Goal: Task Accomplishment & Management: Use online tool/utility

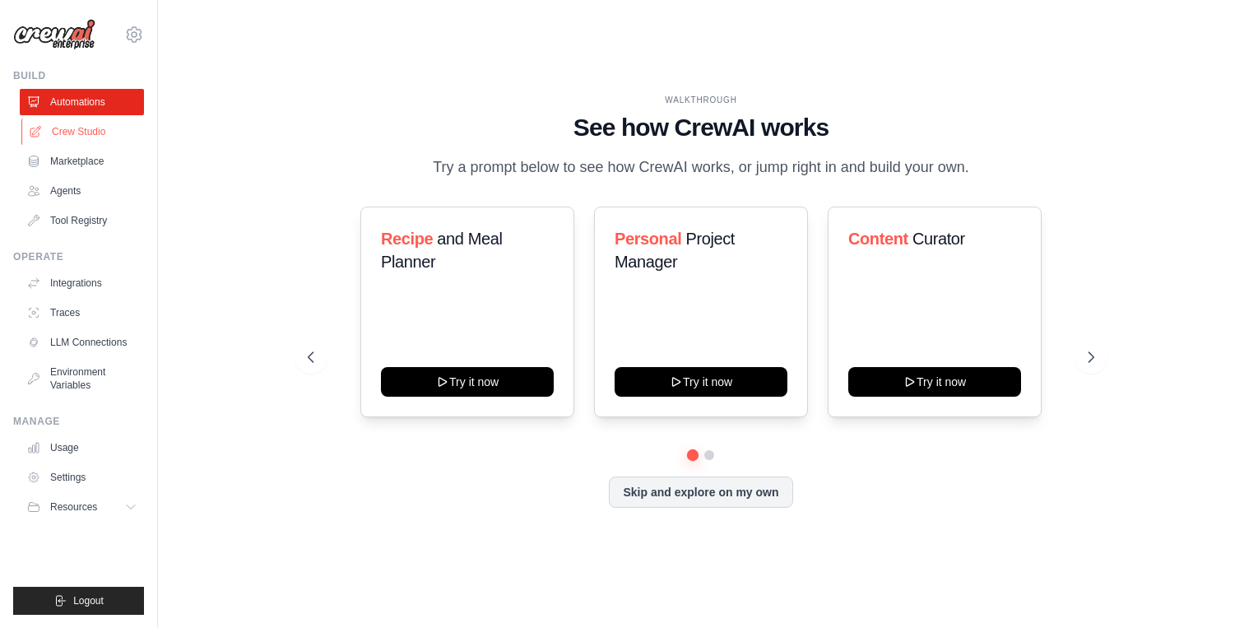
click at [68, 125] on link "Crew Studio" at bounding box center [83, 131] width 124 height 26
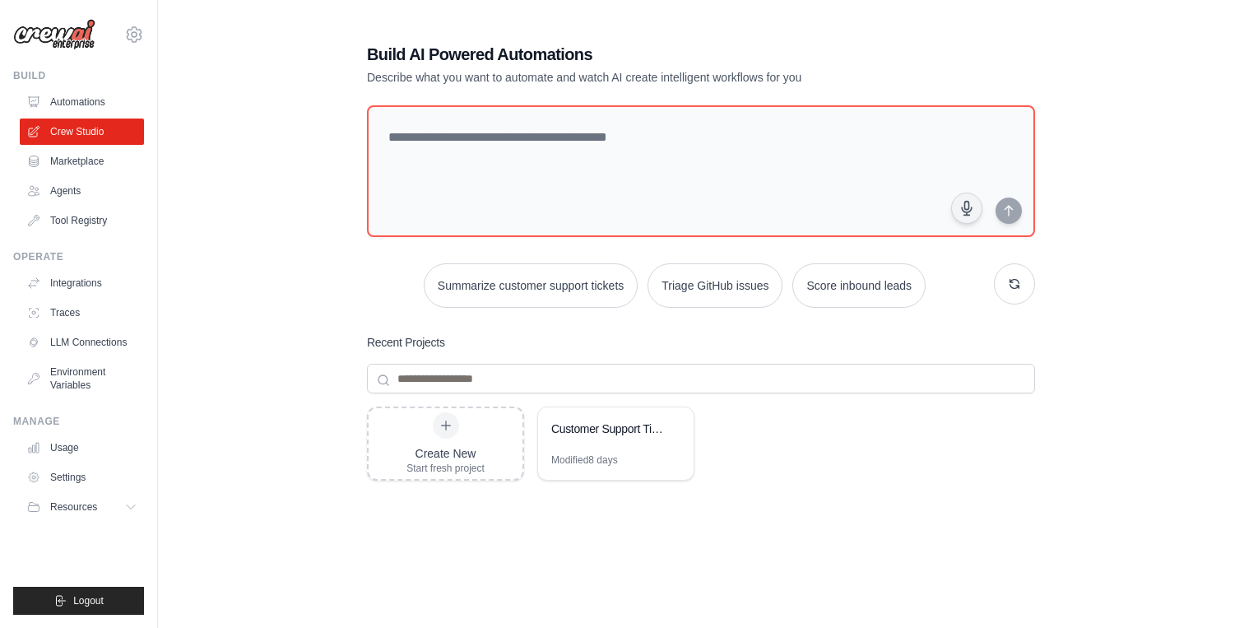
scroll to position [67, 0]
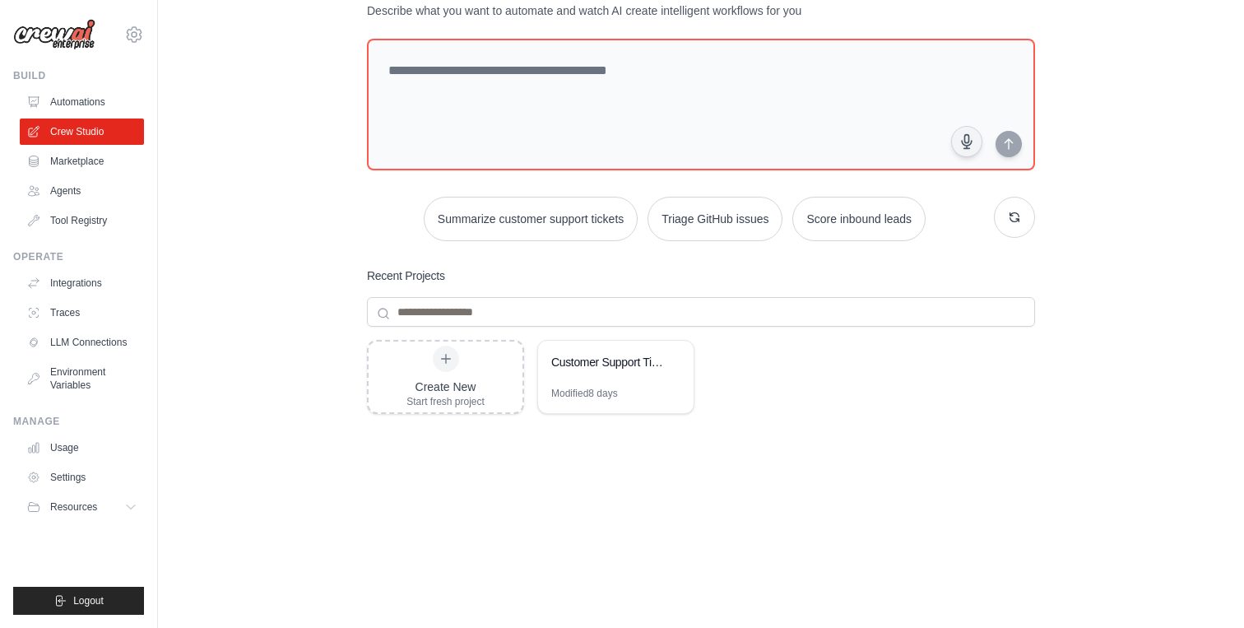
click at [814, 519] on div "Create New Start fresh project Customer Support Ticket Automation Modified 8 da…" at bounding box center [701, 471] width 668 height 263
click at [827, 529] on div "Create New Start fresh project Customer Support Ticket Automation Modified 8 da…" at bounding box center [701, 471] width 668 height 263
click at [90, 189] on link "Agents" at bounding box center [83, 191] width 124 height 26
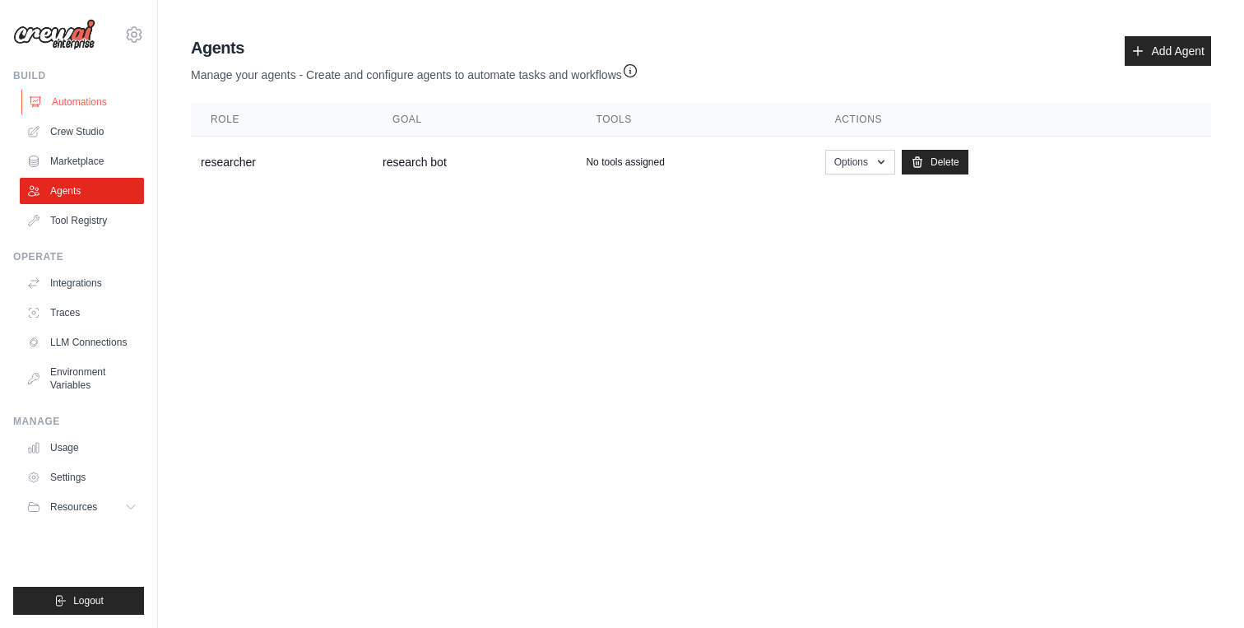
click at [108, 100] on link "Automations" at bounding box center [83, 102] width 124 height 26
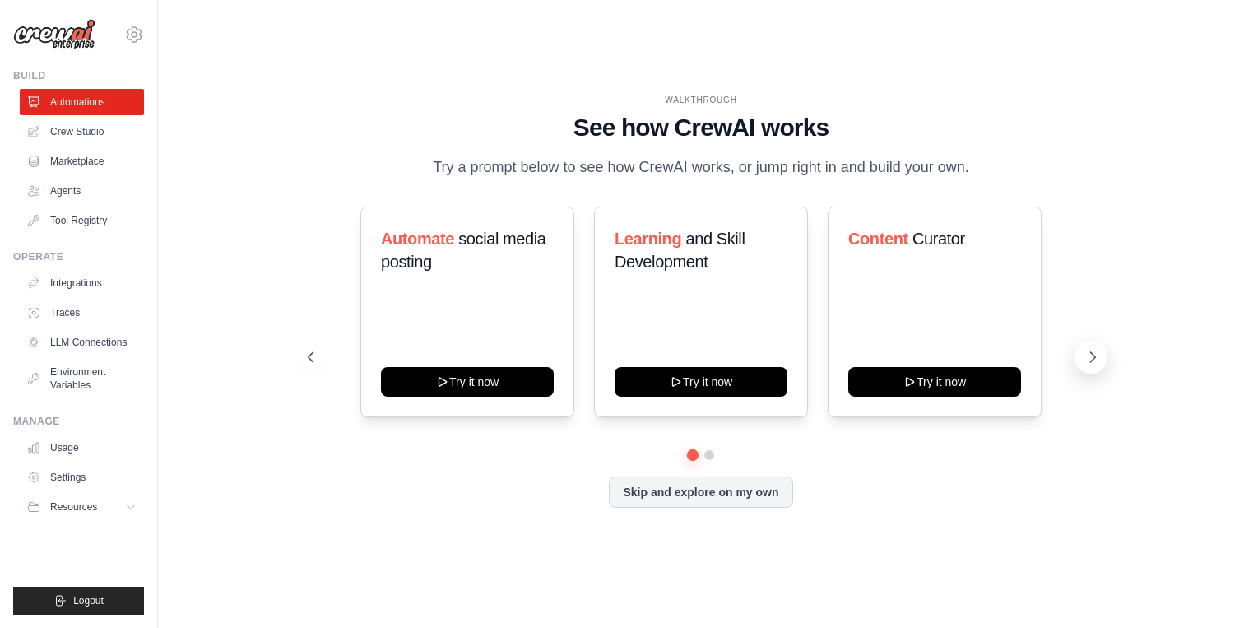
click at [1096, 364] on icon at bounding box center [1092, 357] width 16 height 16
click at [715, 496] on button "Skip and explore on my own" at bounding box center [700, 490] width 183 height 31
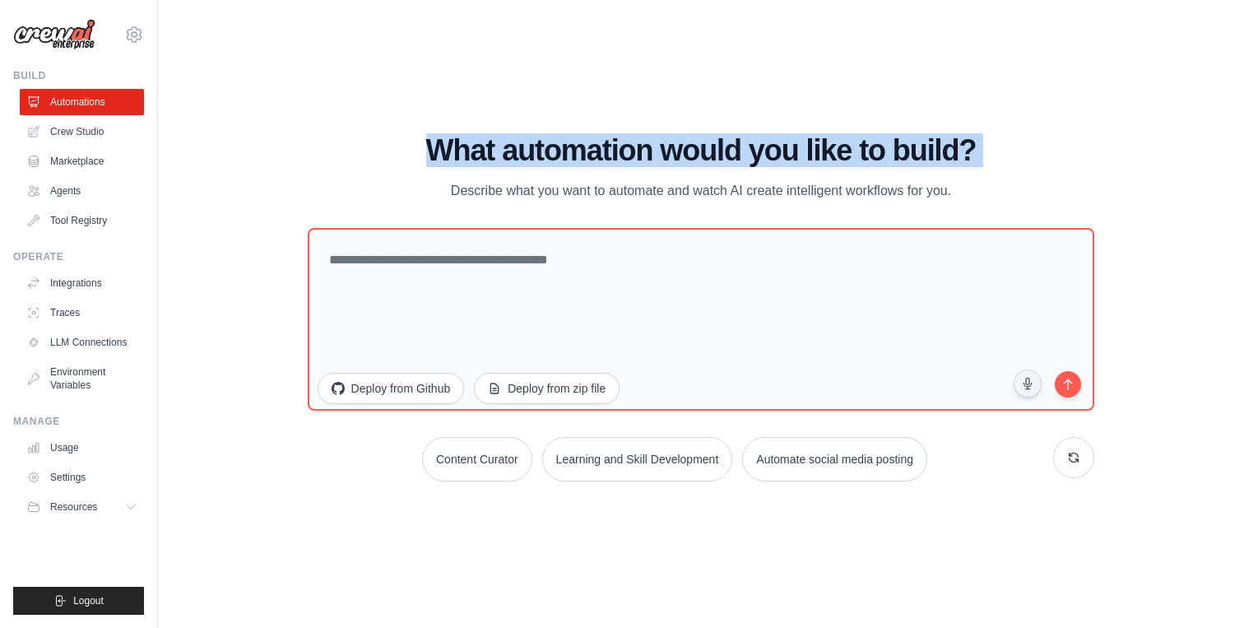
drag, startPoint x: 517, startPoint y: 132, endPoint x: 577, endPoint y: 172, distance: 73.0
click at [576, 171] on div "WALKTHROUGH See how CrewAI works Try a prompt below to see how CrewAI works, or…" at bounding box center [700, 313] width 1033 height 595
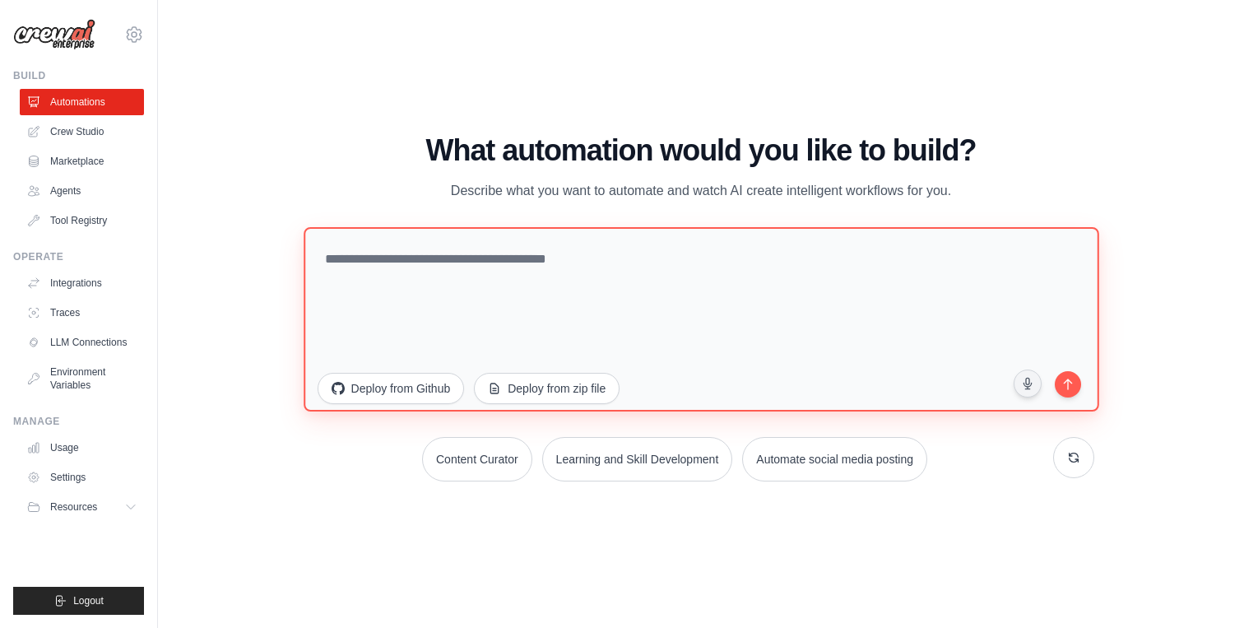
click at [514, 245] on textarea at bounding box center [701, 318] width 795 height 184
type textarea "*"
type textarea "**********"
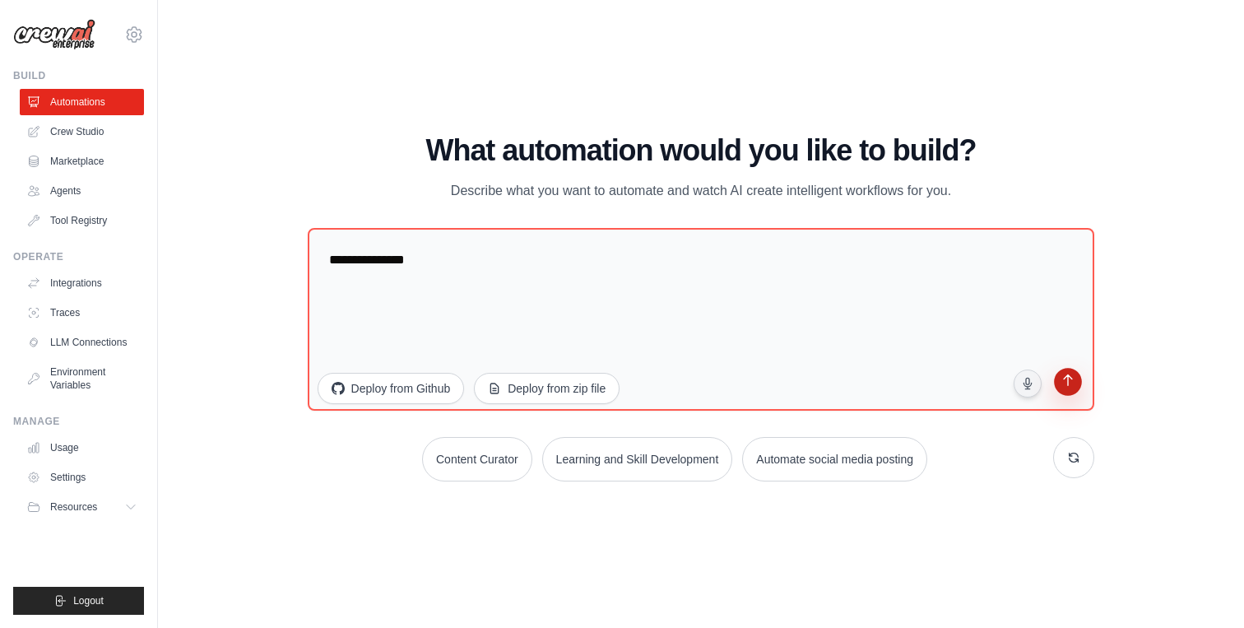
click at [1058, 378] on button "submit" at bounding box center [1067, 383] width 31 height 31
click at [85, 132] on link "Crew Studio" at bounding box center [83, 131] width 124 height 26
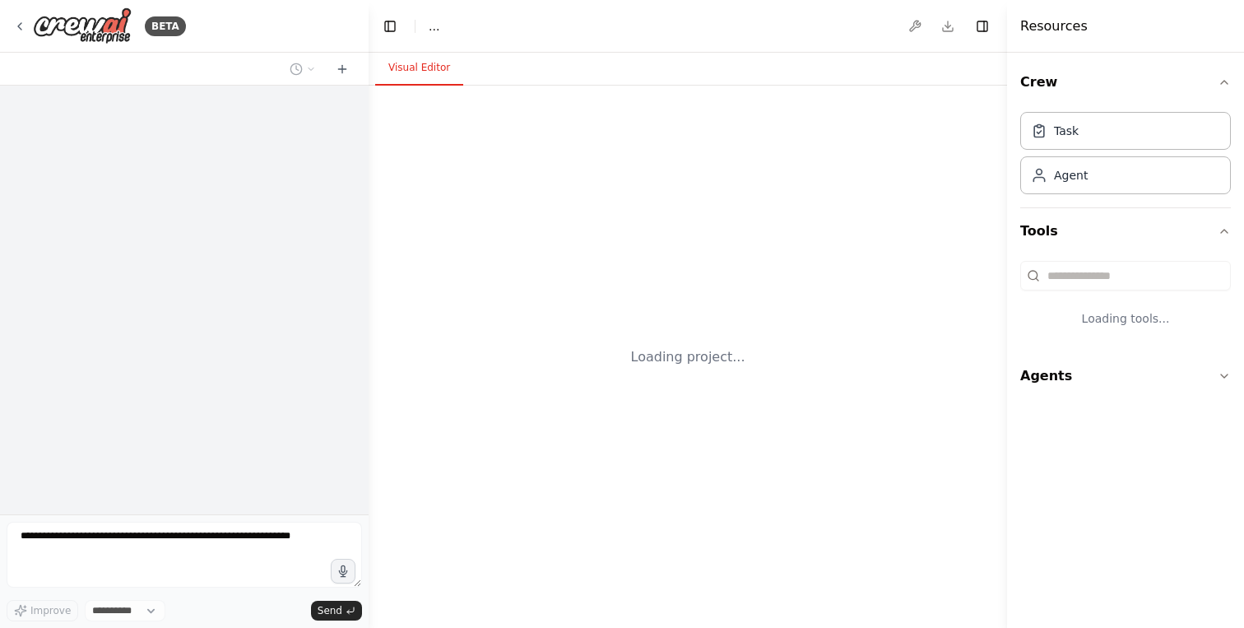
select select "****"
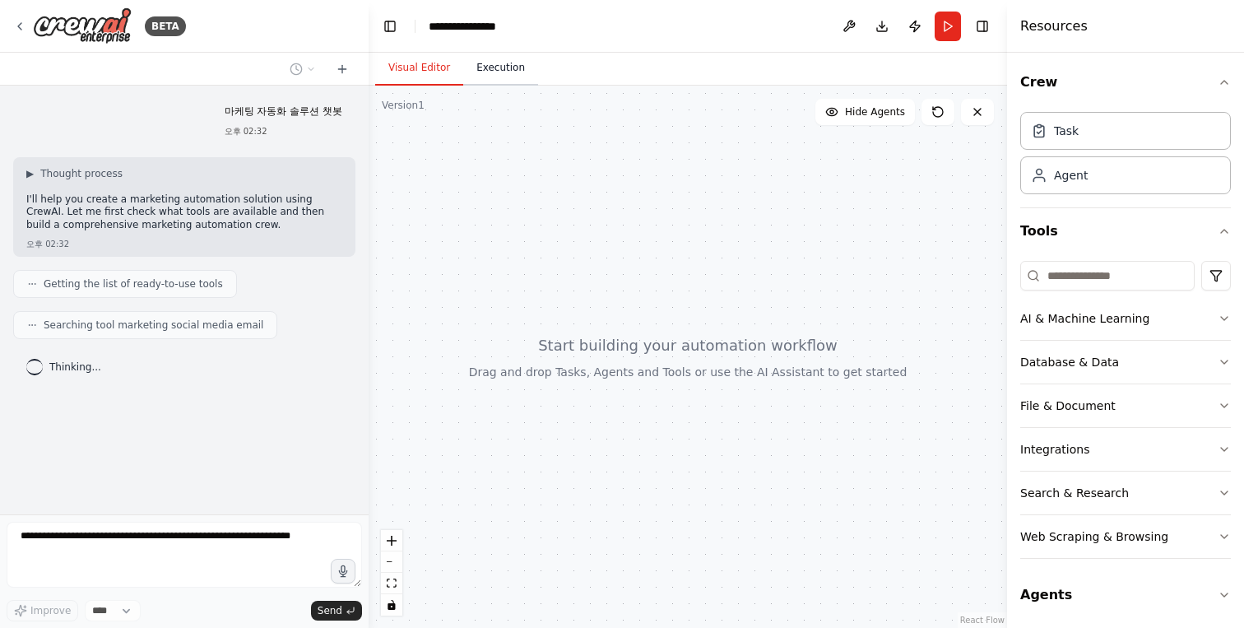
click at [490, 70] on button "Execution" at bounding box center [500, 68] width 75 height 35
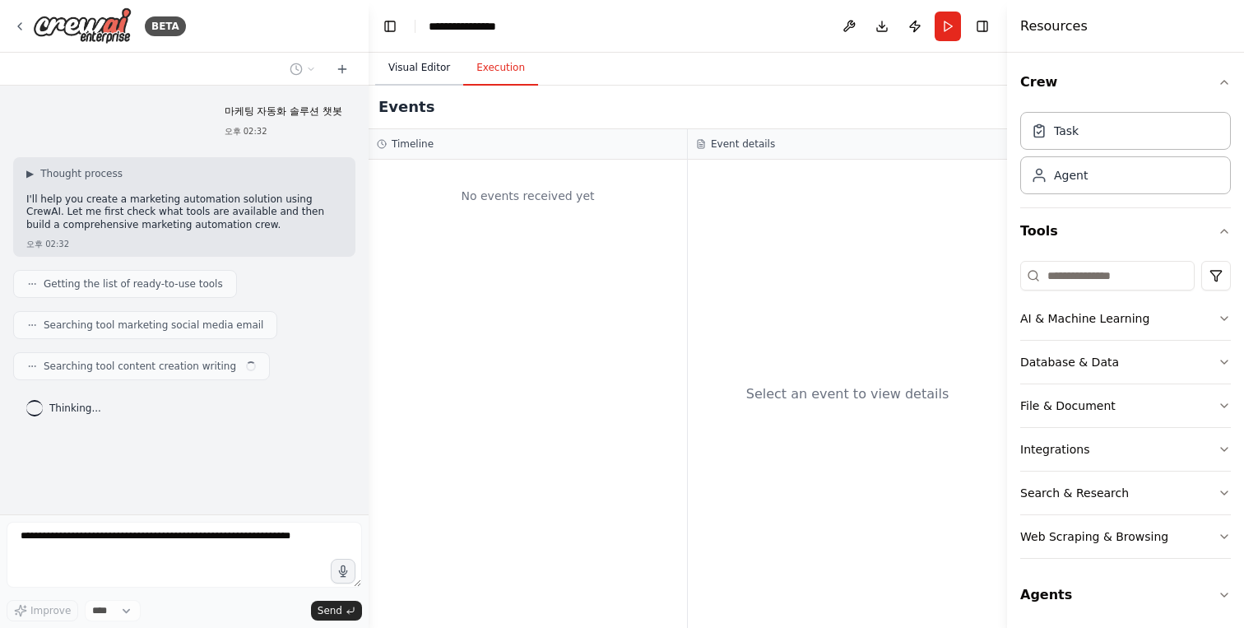
click at [415, 65] on button "Visual Editor" at bounding box center [419, 68] width 88 height 35
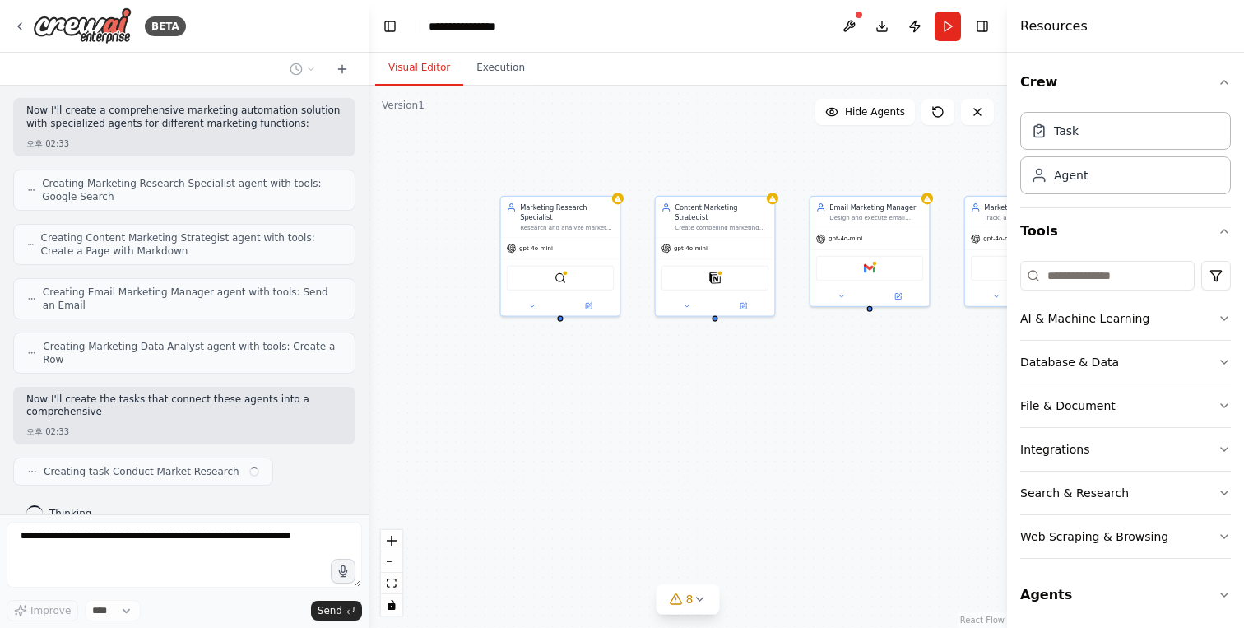
scroll to position [391, 0]
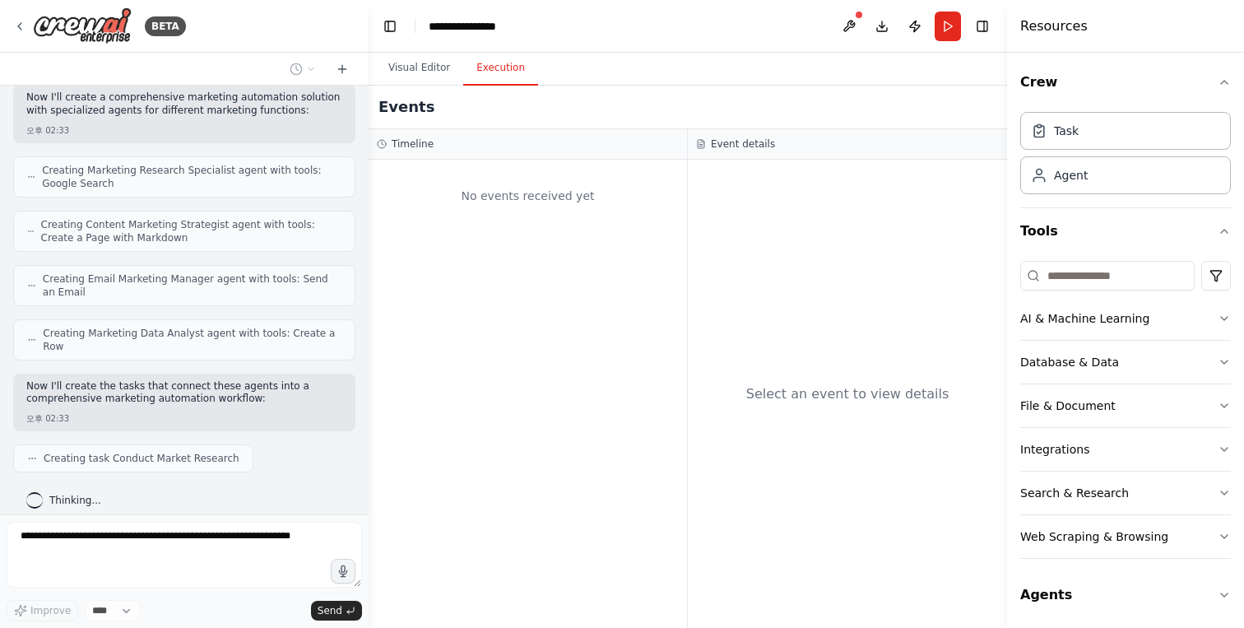
click at [512, 67] on button "Execution" at bounding box center [500, 68] width 75 height 35
click at [433, 63] on button "Visual Editor" at bounding box center [419, 68] width 88 height 35
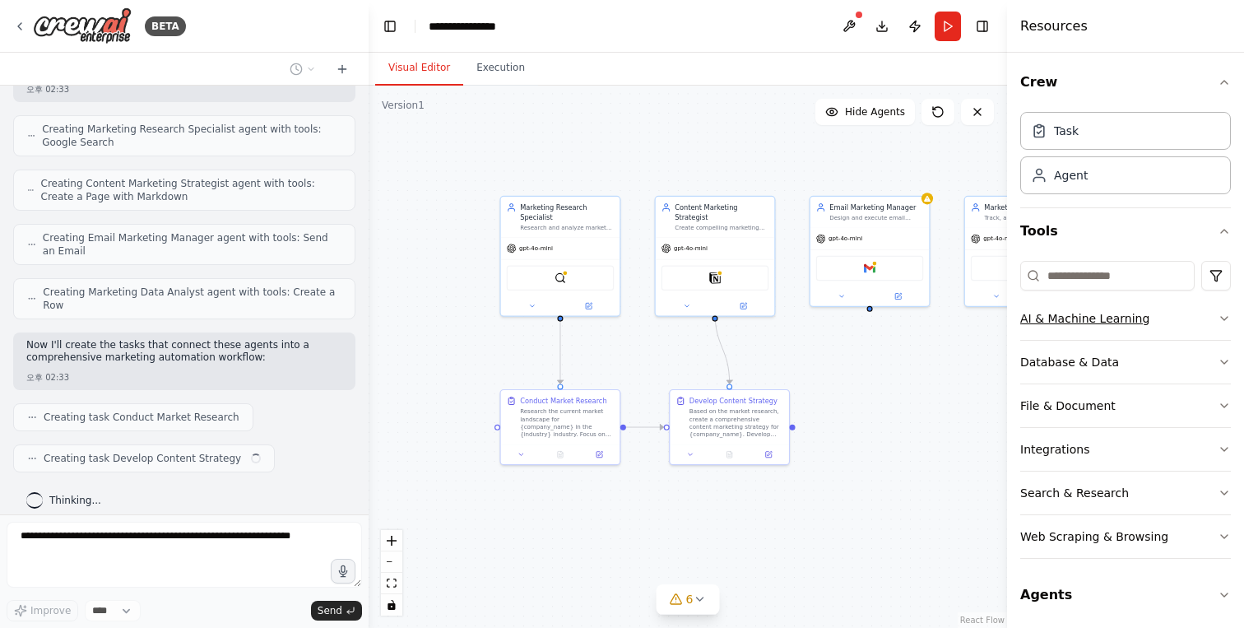
scroll to position [3, 0]
click at [1141, 325] on button "AI & Machine Learning" at bounding box center [1125, 315] width 211 height 43
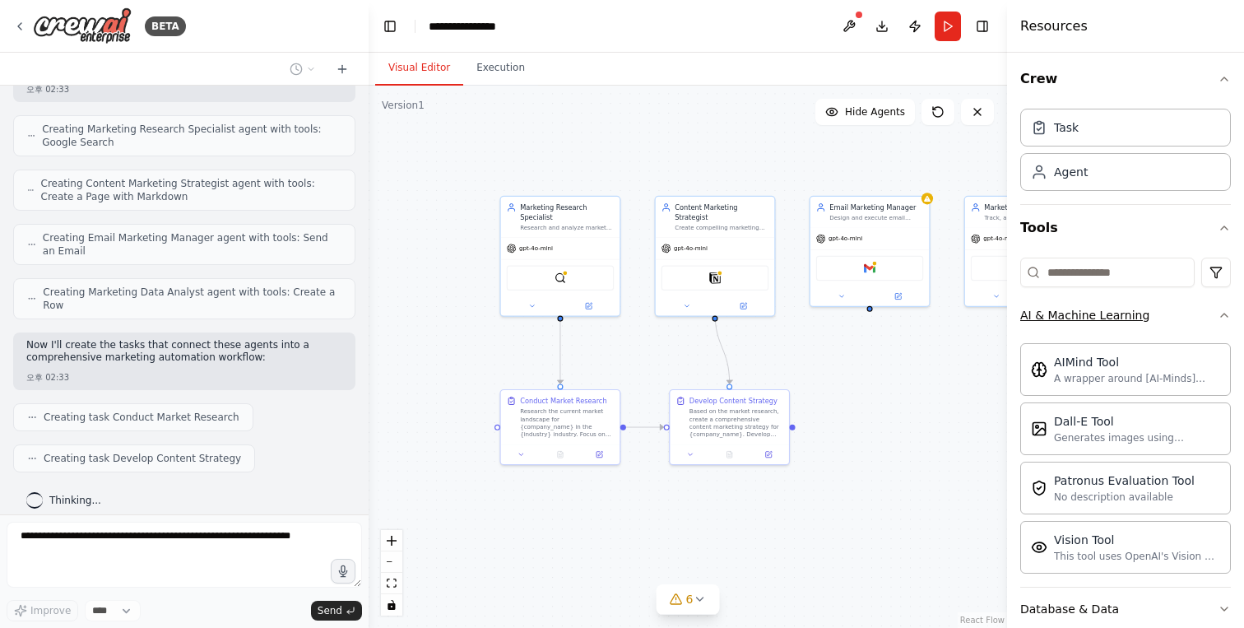
click at [1155, 327] on button "AI & Machine Learning" at bounding box center [1125, 315] width 211 height 43
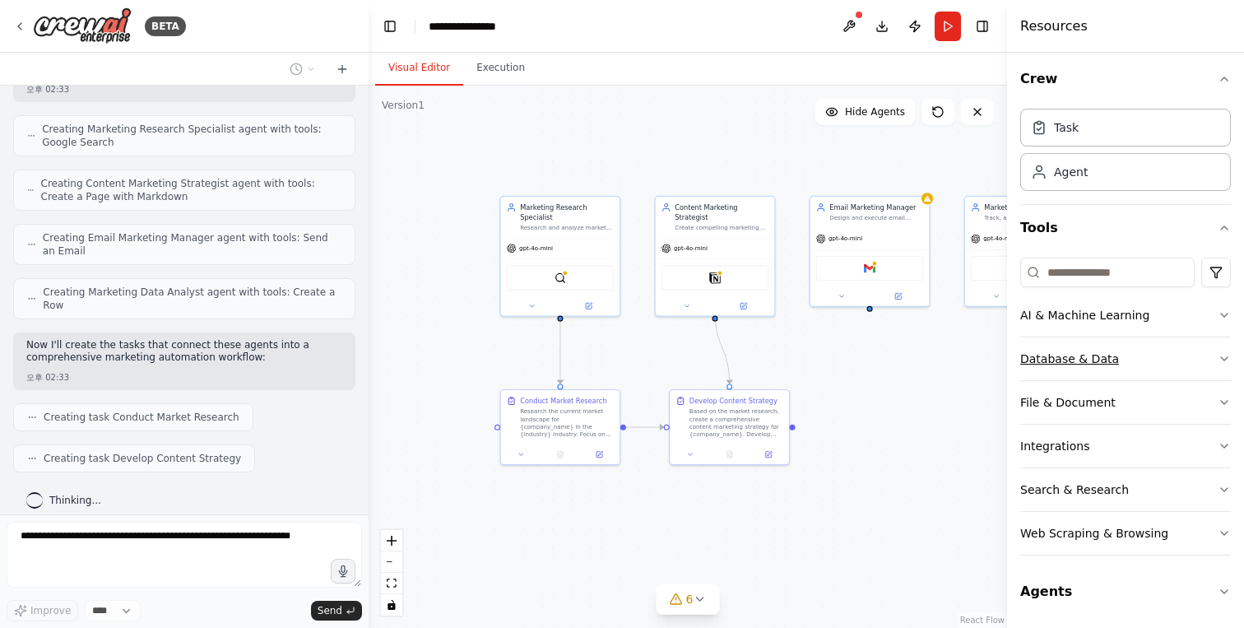
scroll to position [473, 0]
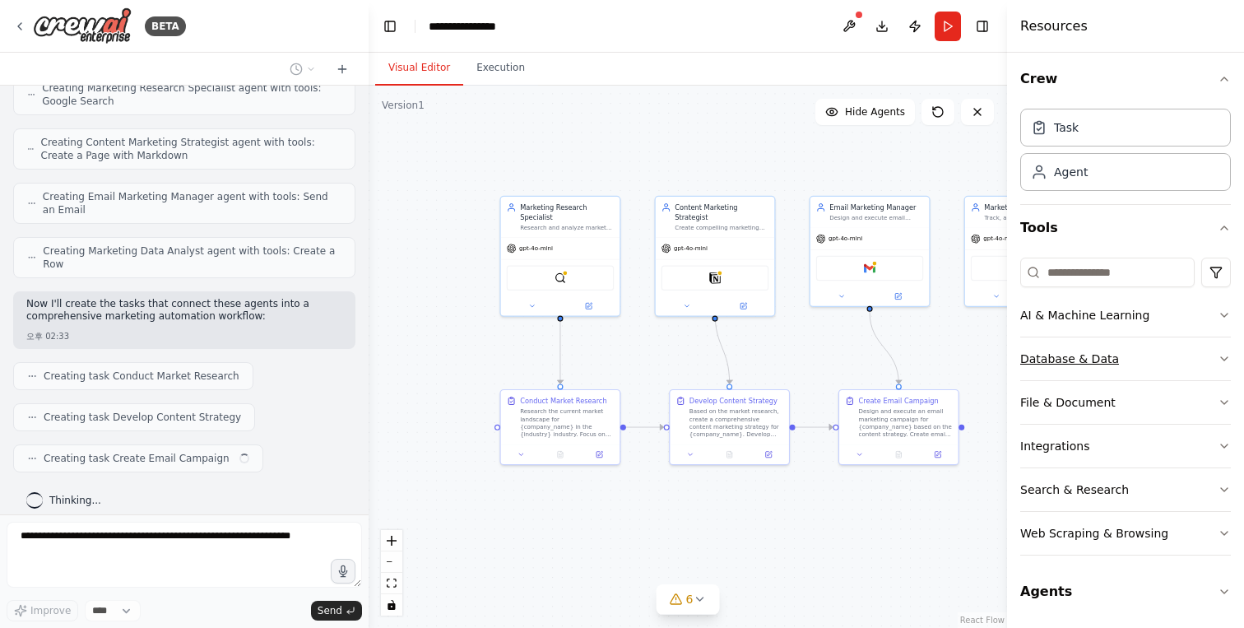
click at [1119, 373] on button "Database & Data" at bounding box center [1125, 358] width 211 height 43
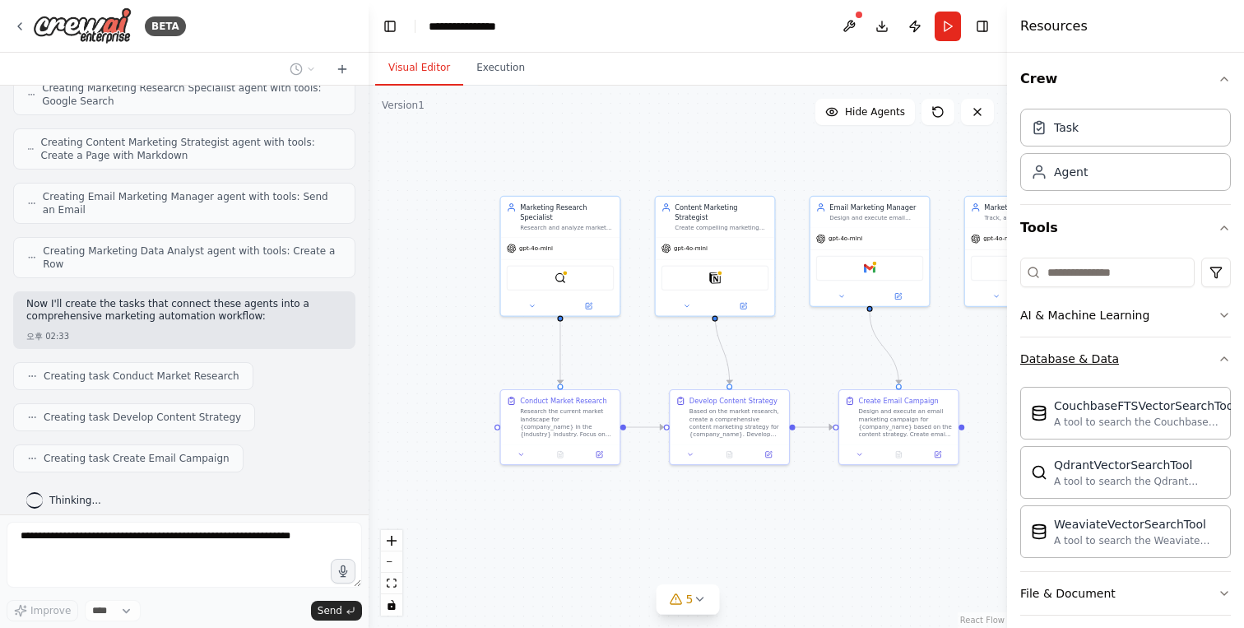
click at [1119, 373] on button "Database & Data" at bounding box center [1125, 358] width 211 height 43
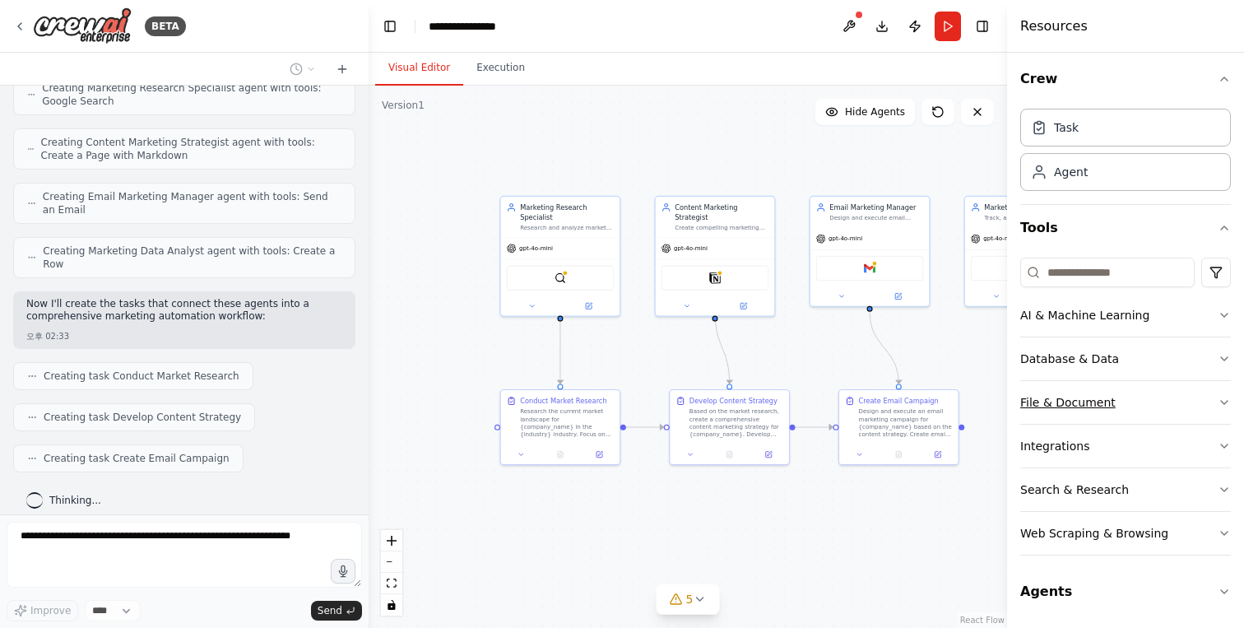
click at [1115, 396] on button "File & Document" at bounding box center [1125, 402] width 211 height 43
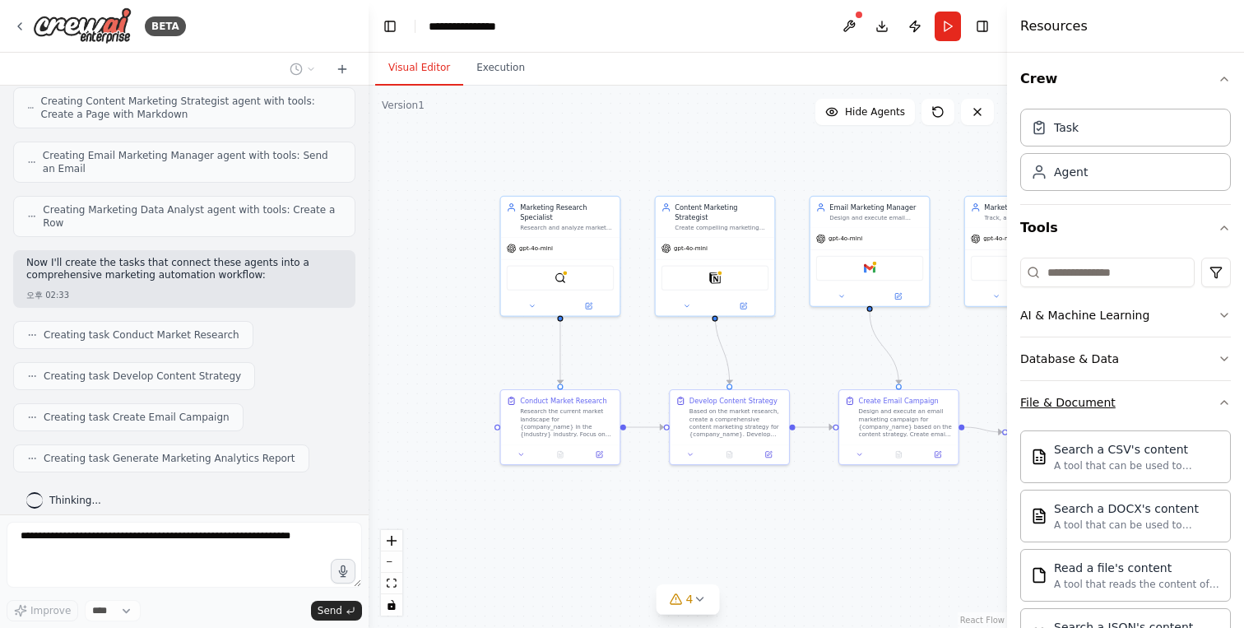
click at [1115, 396] on button "File & Document" at bounding box center [1125, 402] width 211 height 43
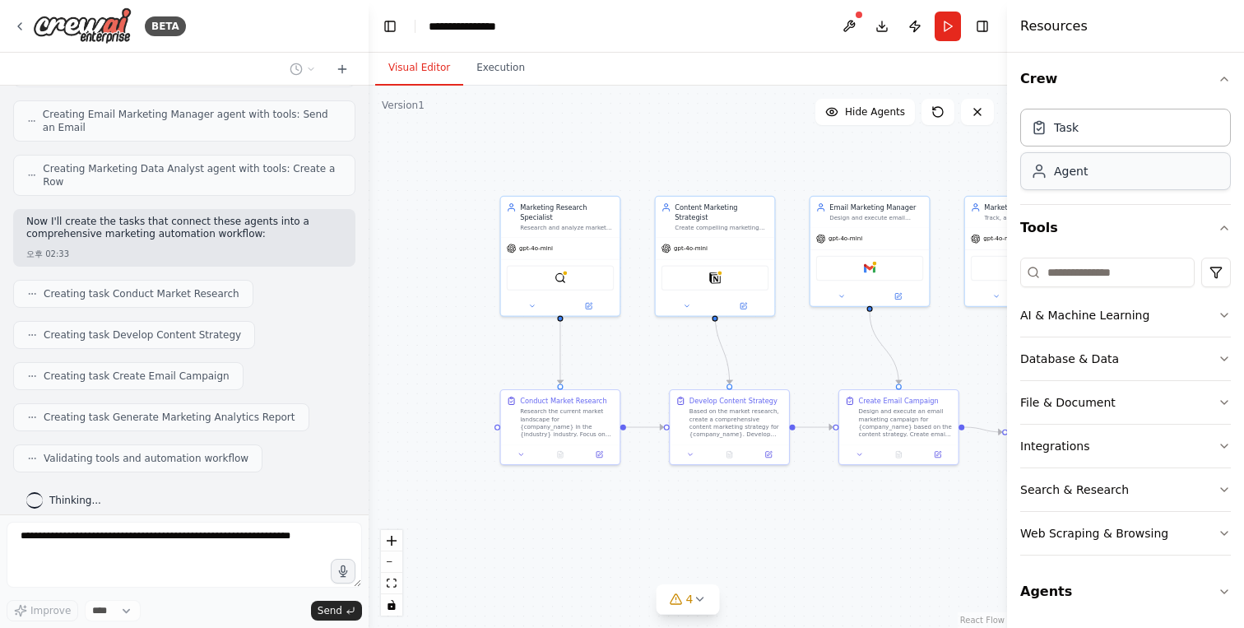
scroll to position [596, 0]
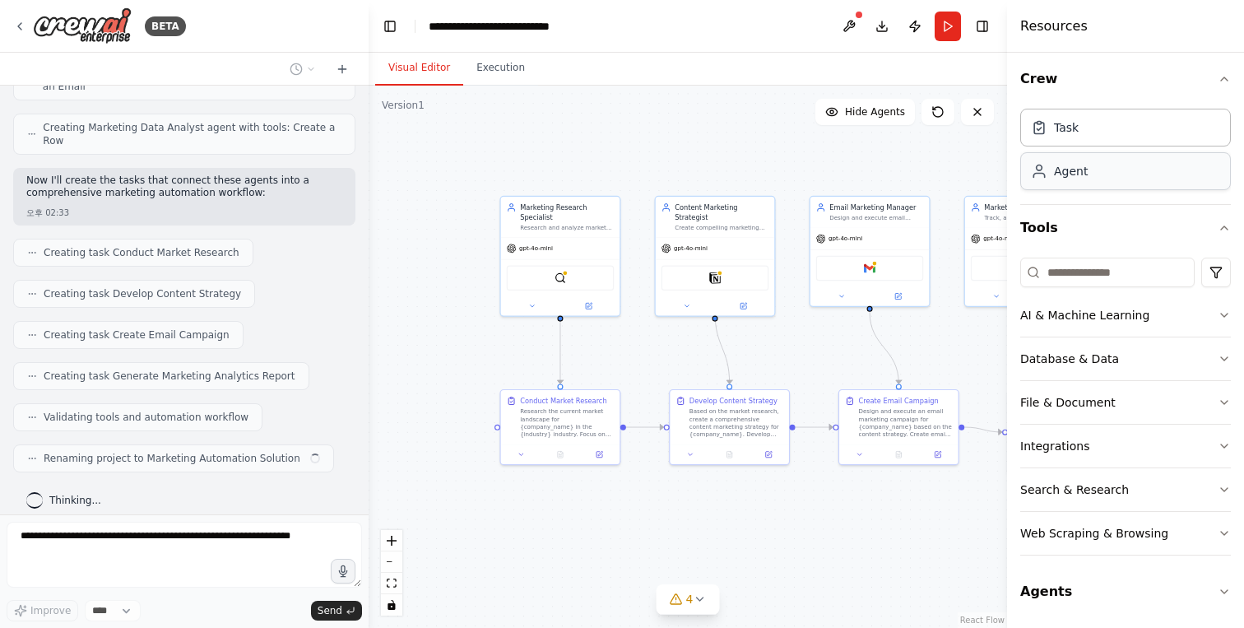
click at [1090, 164] on div "Agent" at bounding box center [1125, 171] width 211 height 38
click at [1050, 141] on div "Task" at bounding box center [1125, 127] width 211 height 38
click at [762, 241] on button at bounding box center [752, 236] width 33 height 12
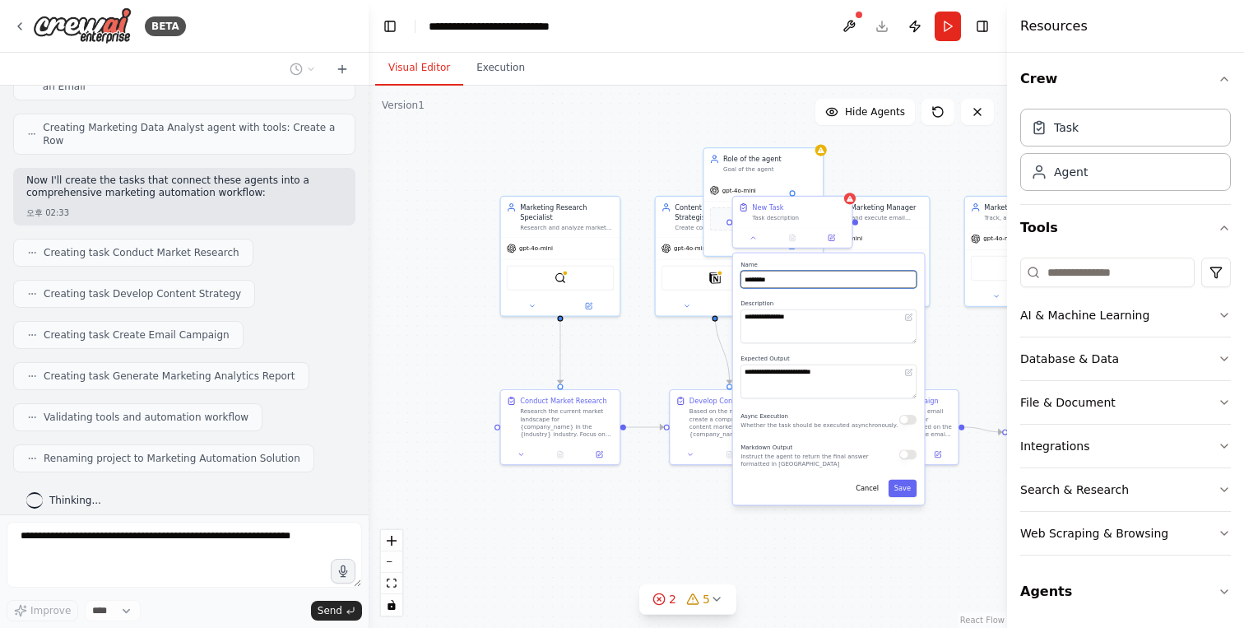
click at [799, 280] on input "********" at bounding box center [828, 279] width 176 height 17
click at [786, 379] on textarea "**********" at bounding box center [828, 381] width 176 height 34
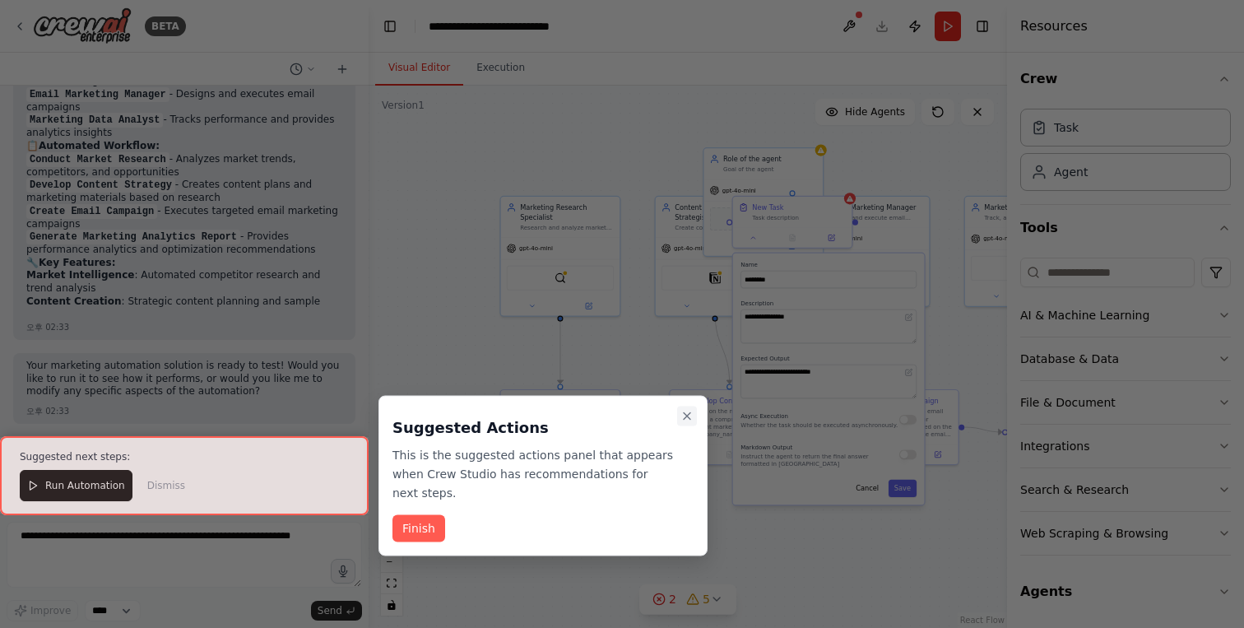
click at [681, 413] on icon "Close walkthrough" at bounding box center [686, 416] width 13 height 13
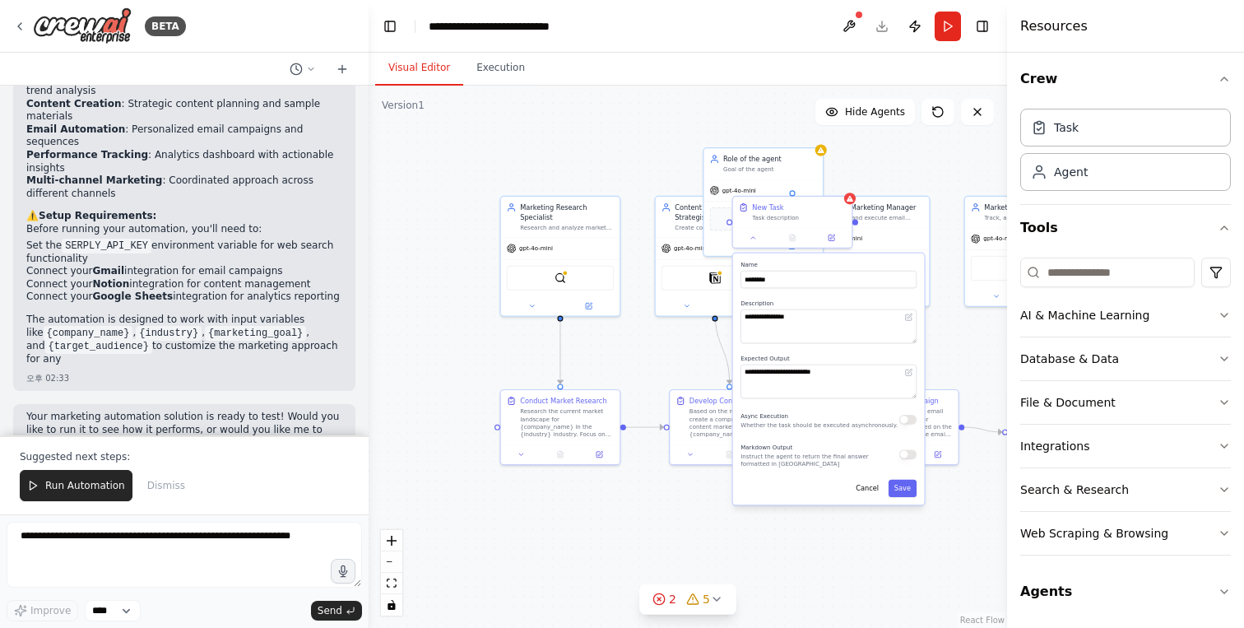
scroll to position [1305, 0]
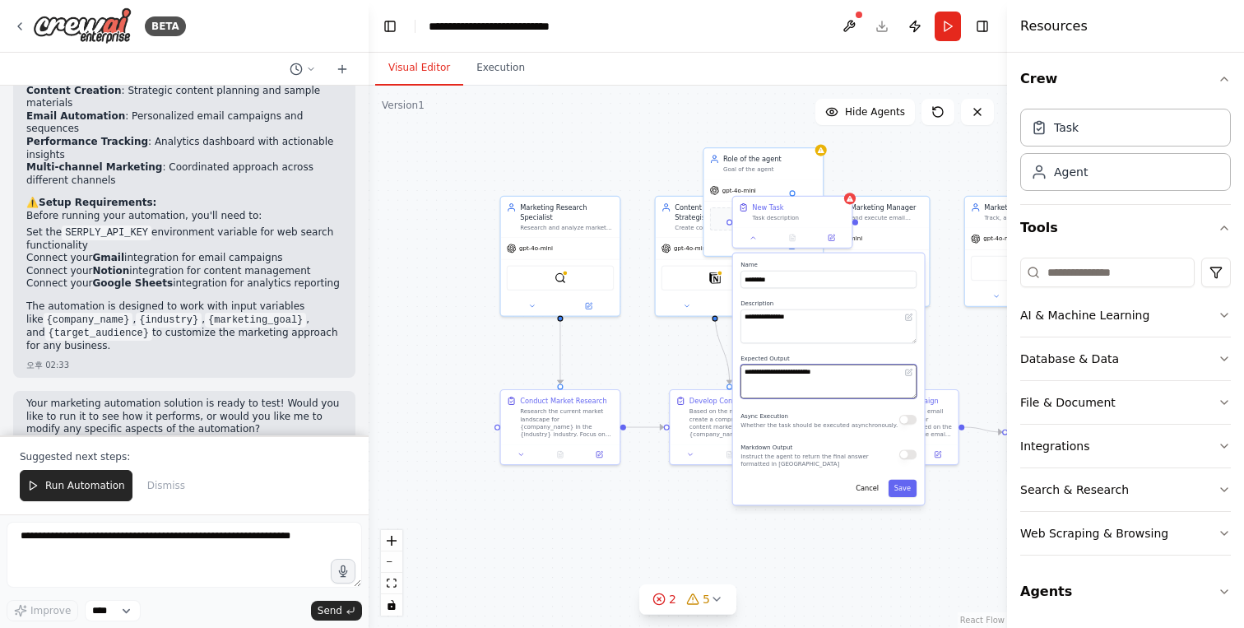
click at [870, 370] on textarea "**********" at bounding box center [828, 381] width 176 height 34
click at [888, 334] on textarea "**********" at bounding box center [828, 326] width 176 height 34
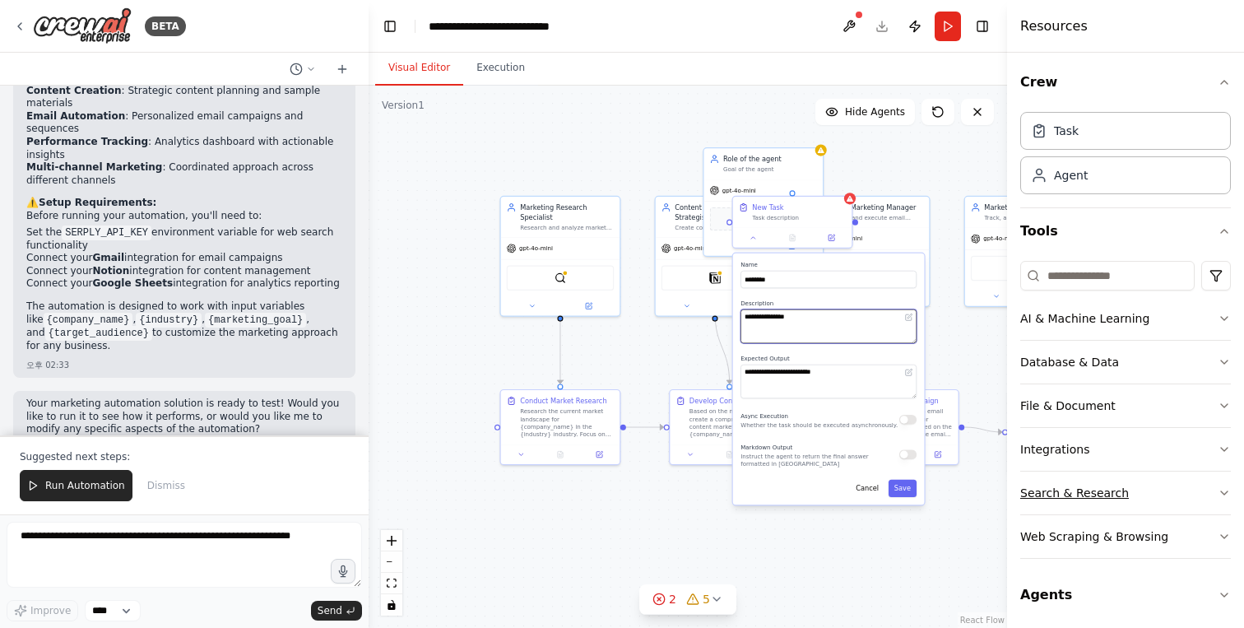
scroll to position [3, 0]
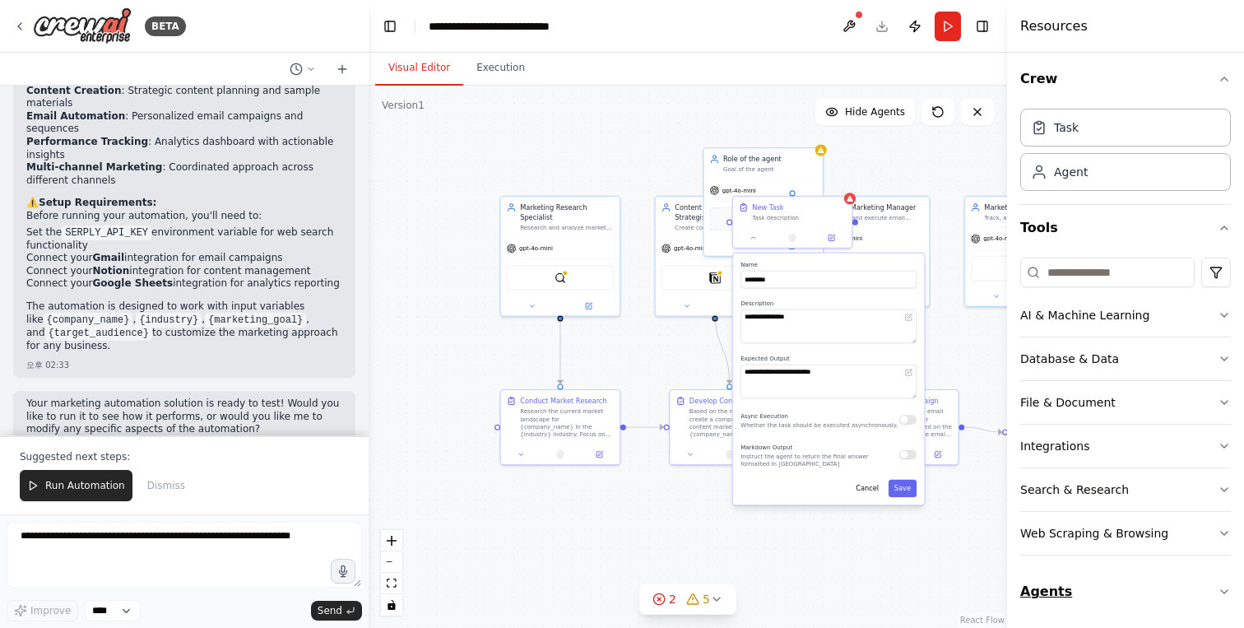
click at [1046, 590] on button "Agents" at bounding box center [1125, 591] width 211 height 46
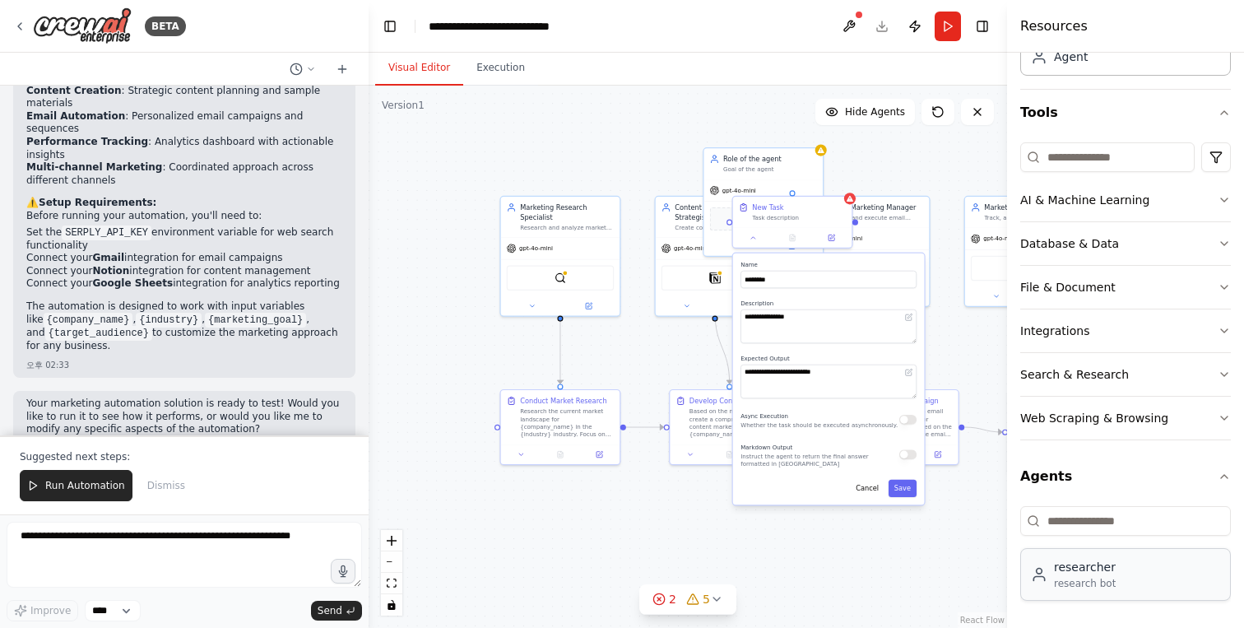
scroll to position [0, 0]
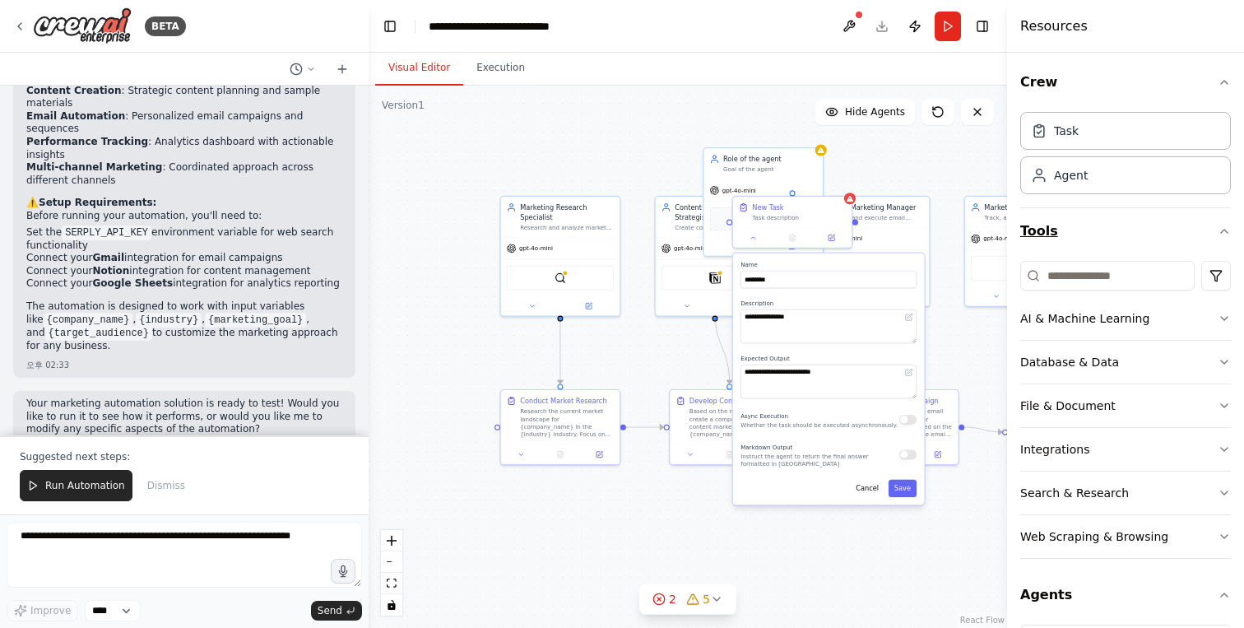
click at [1227, 225] on icon "button" at bounding box center [1223, 231] width 13 height 13
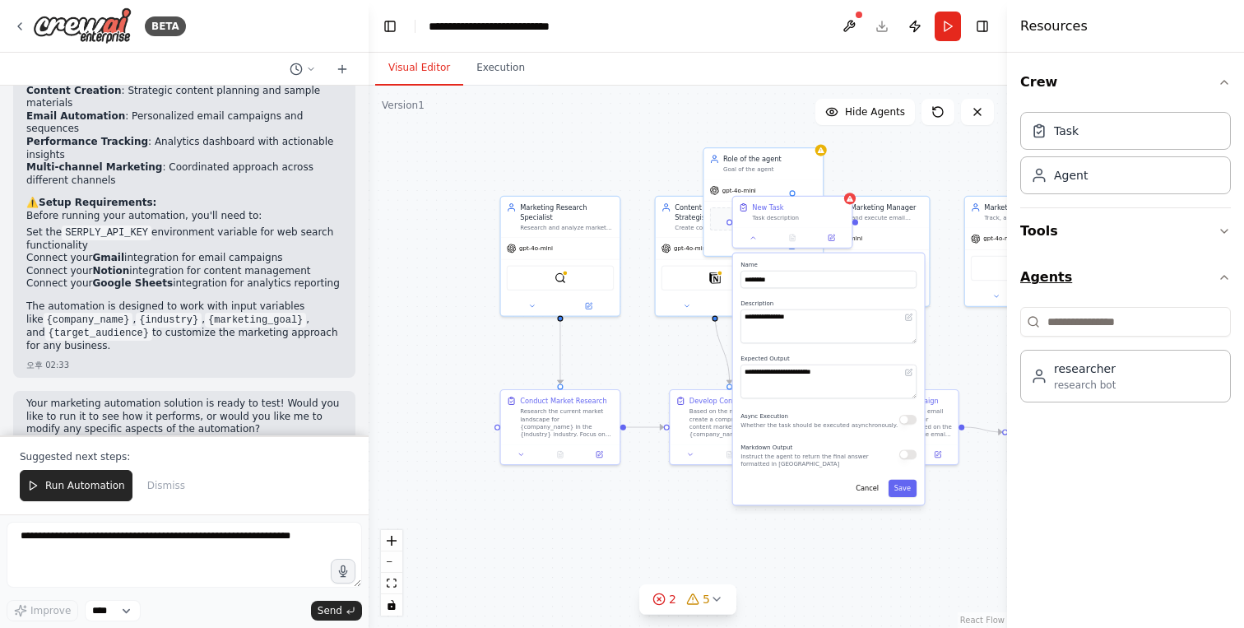
click at [1217, 272] on icon "button" at bounding box center [1223, 277] width 13 height 13
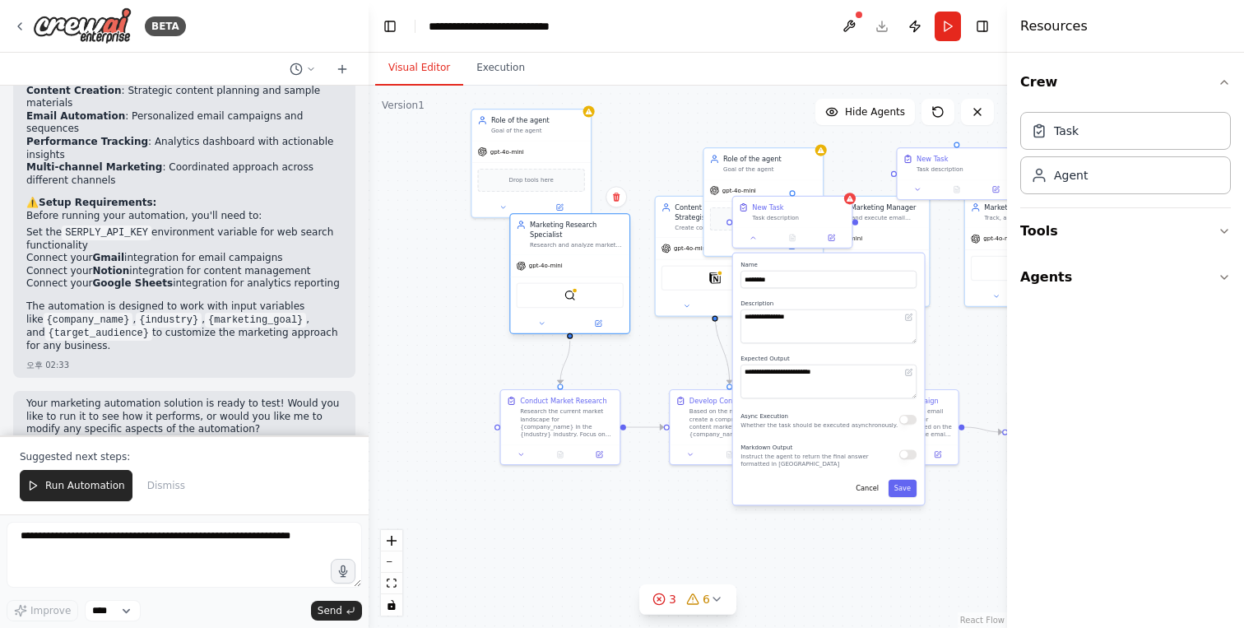
drag, startPoint x: 525, startPoint y: 225, endPoint x: 538, endPoint y: 248, distance: 25.8
click at [538, 248] on div "Research and analyze market trends, competitor strategies, and customer insight…" at bounding box center [577, 244] width 94 height 7
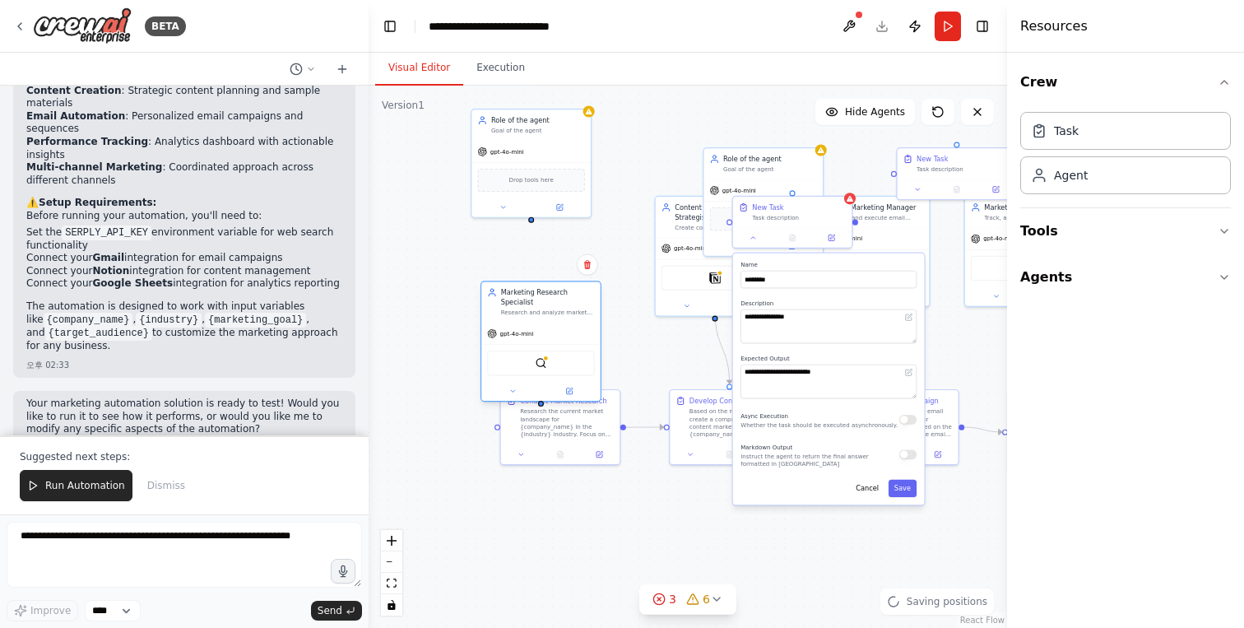
drag, startPoint x: 545, startPoint y: 253, endPoint x: 527, endPoint y: 309, distance: 59.6
click at [527, 310] on div "Marketing Research Specialist Research and analyze market trends, competitor st…" at bounding box center [540, 301] width 119 height 40
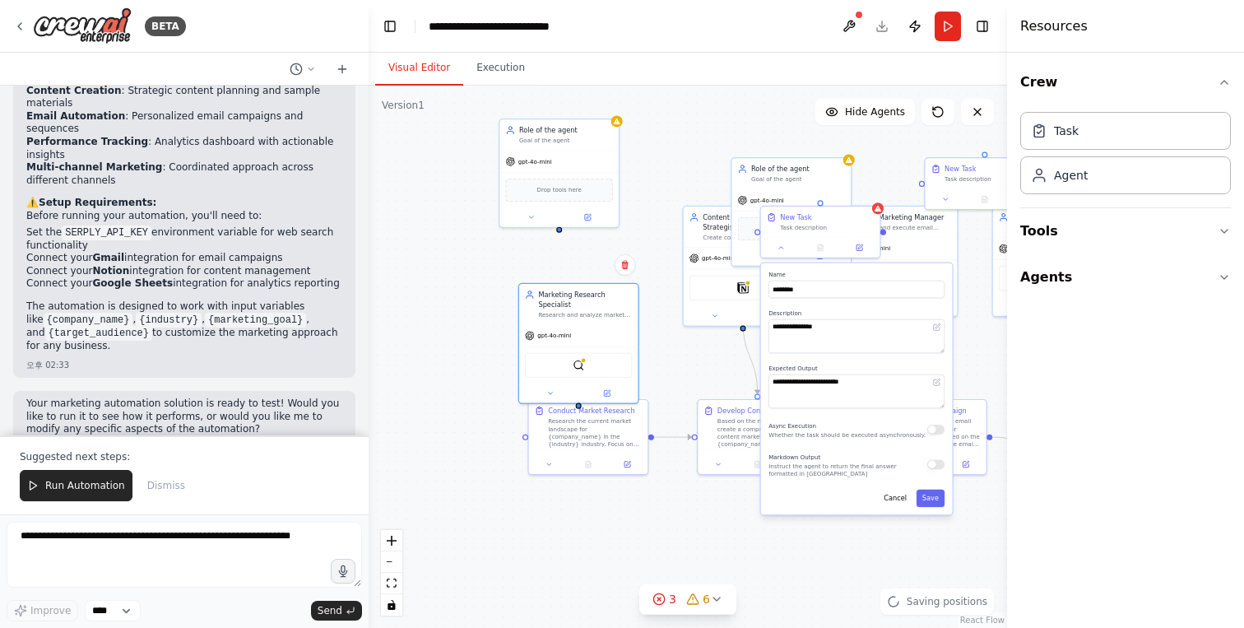
drag, startPoint x: 536, startPoint y: 225, endPoint x: 564, endPoint y: 235, distance: 29.7
click at [564, 235] on div ".deletable-edge-delete-btn { width: 20px; height: 20px; border: 0px solid #ffff…" at bounding box center [688, 357] width 638 height 542
click at [561, 232] on div ".deletable-edge-delete-btn { width: 20px; height: 20px; border: 0px solid #ffff…" at bounding box center [688, 357] width 638 height 542
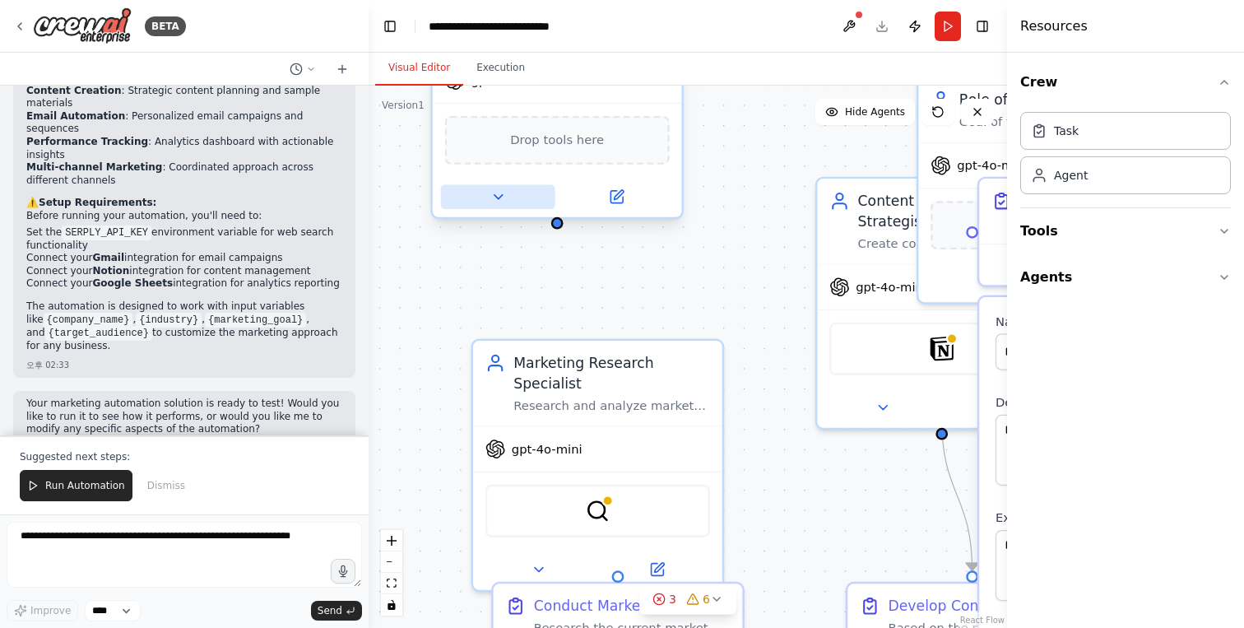
click at [499, 195] on icon at bounding box center [498, 197] width 8 height 4
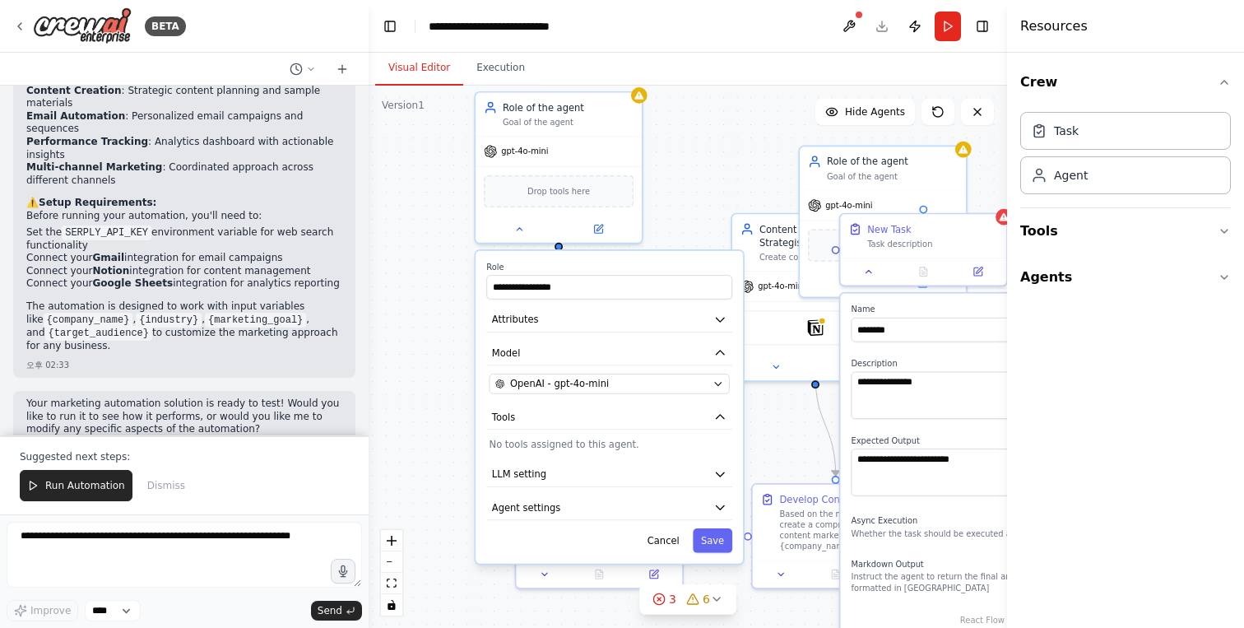
click at [728, 199] on div ".deletable-edge-delete-btn { width: 20px; height: 20px; border: 0px solid #ffff…" at bounding box center [688, 357] width 638 height 542
click at [1058, 228] on button "Tools" at bounding box center [1125, 231] width 211 height 46
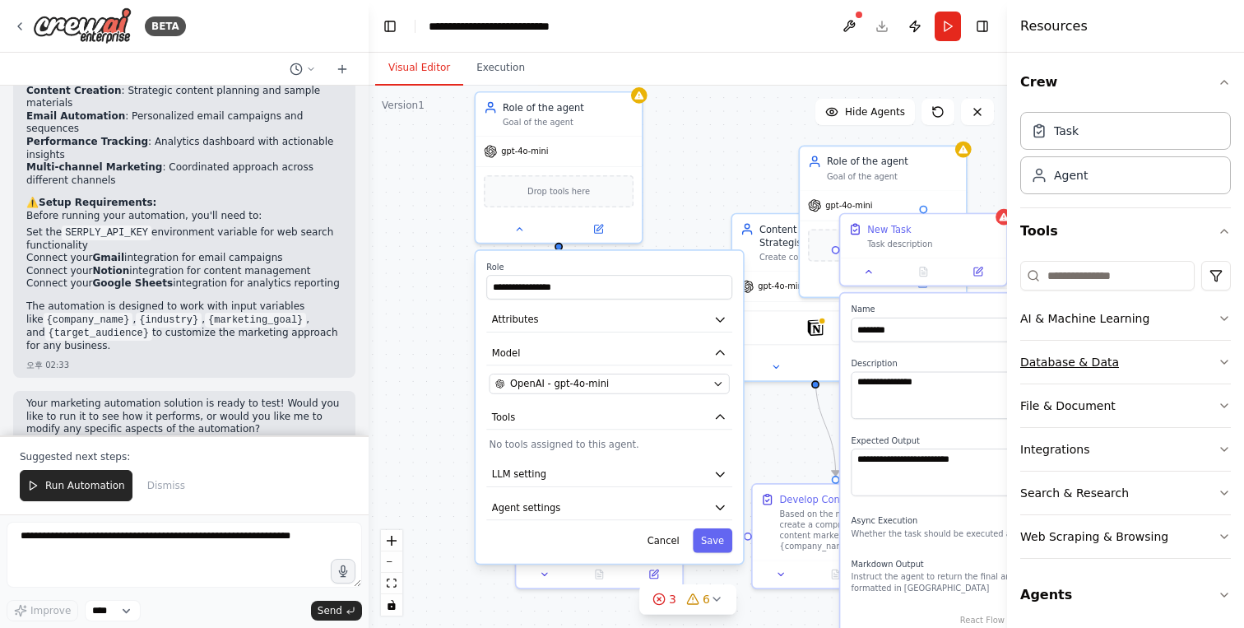
scroll to position [3, 0]
click at [1217, 355] on icon "button" at bounding box center [1223, 358] width 13 height 13
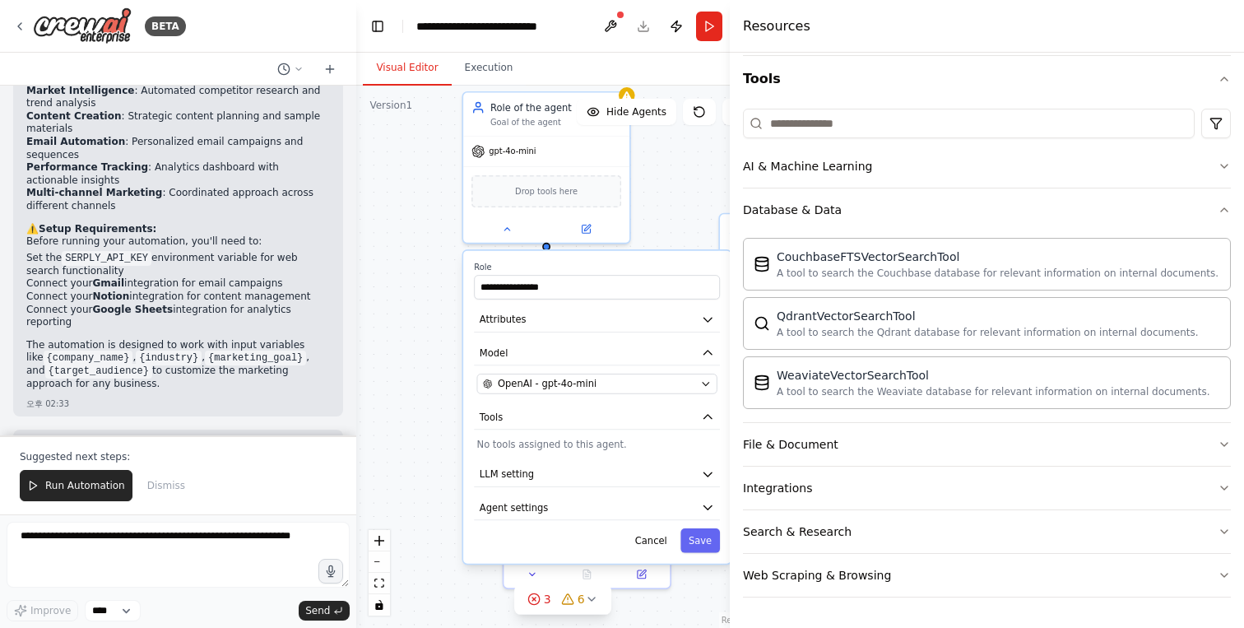
scroll to position [1330, 0]
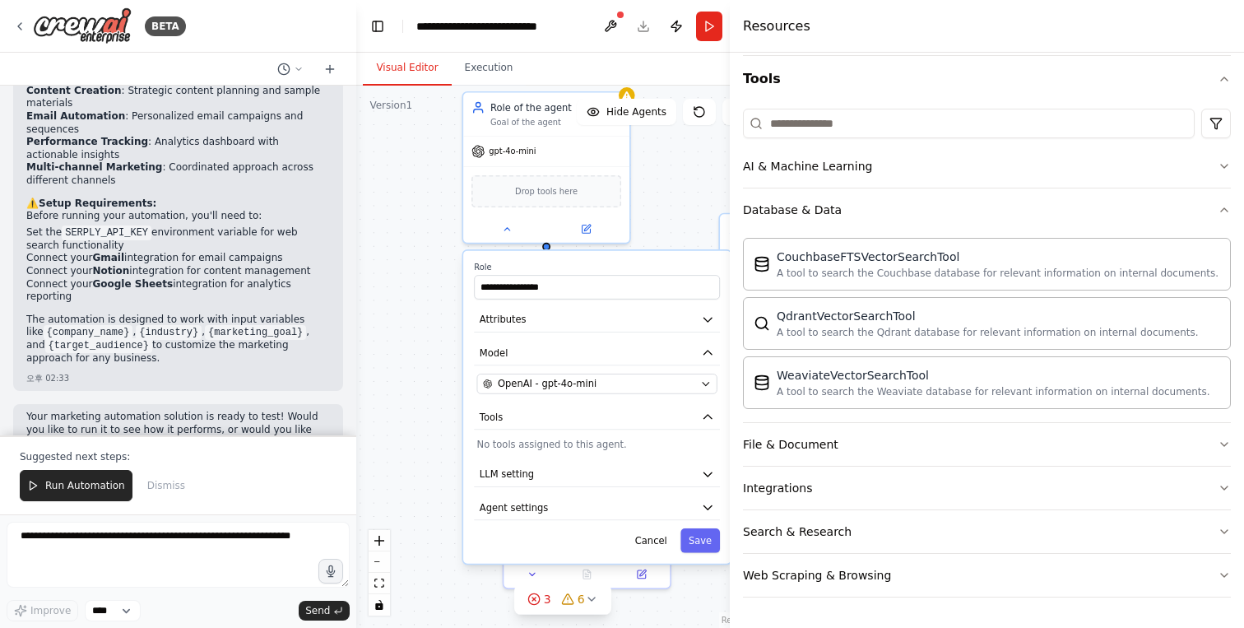
drag, startPoint x: 1008, startPoint y: 90, endPoint x: 687, endPoint y: 188, distance: 335.6
click at [688, 187] on div "BETA 마케팅 자동화 솔루션 챗봇 오후 02:32 ▶ Thought process I'll help you create a marketing…" at bounding box center [622, 314] width 1244 height 628
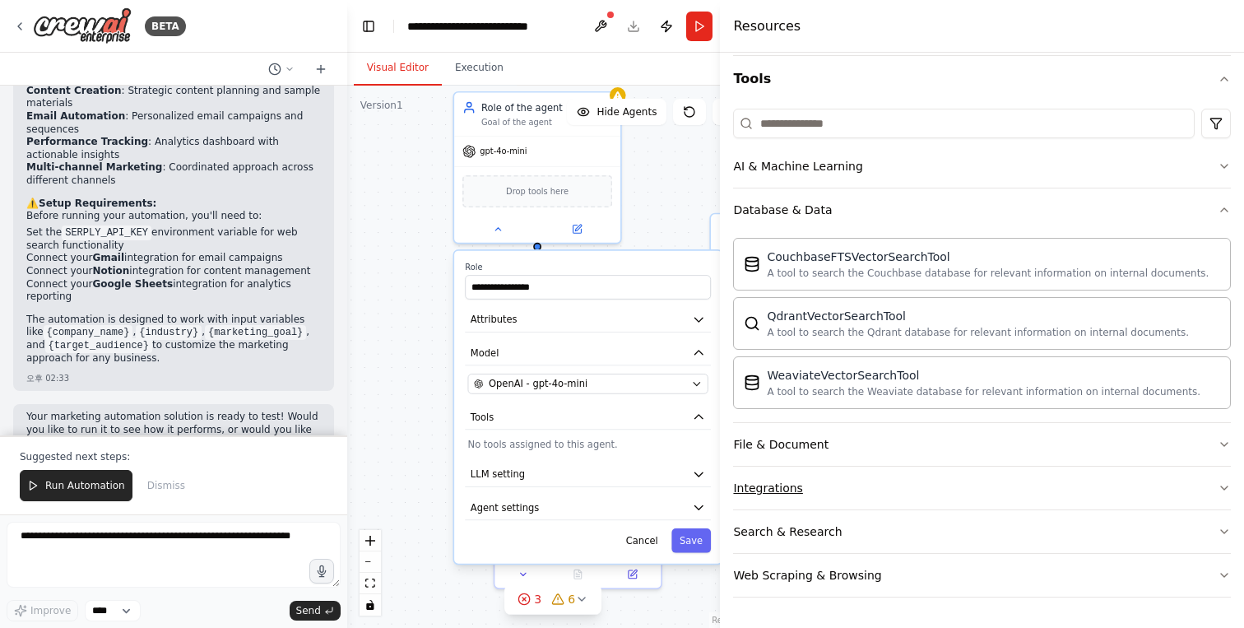
scroll to position [194, 0]
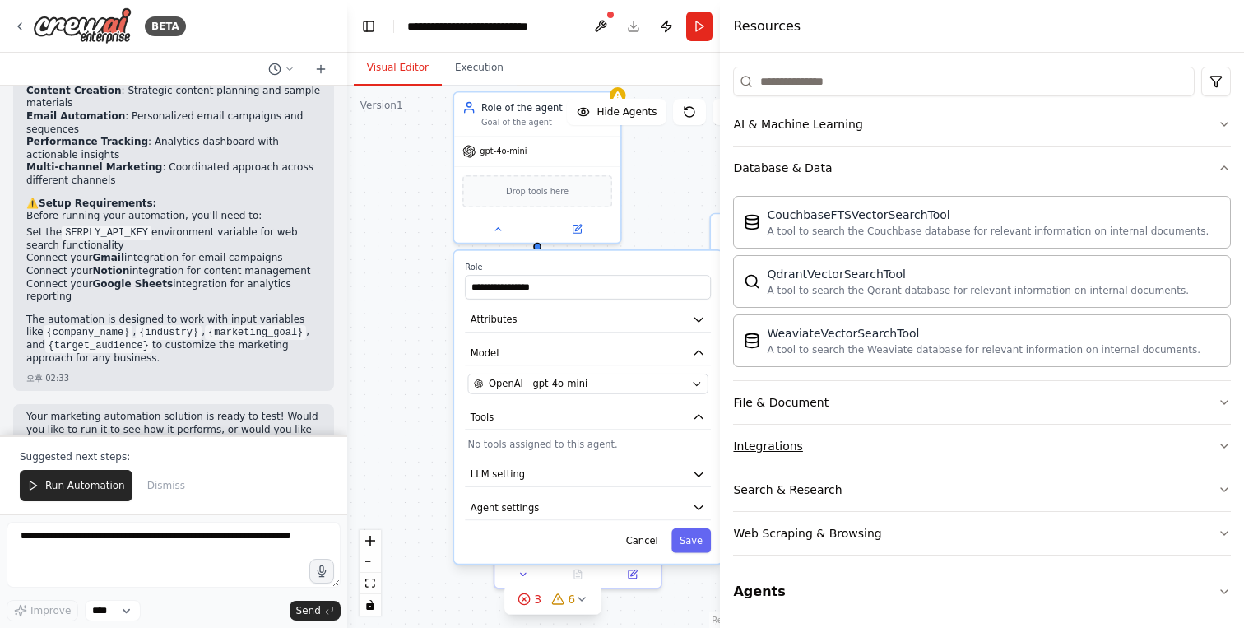
click at [1212, 452] on button "Integrations" at bounding box center [982, 445] width 498 height 43
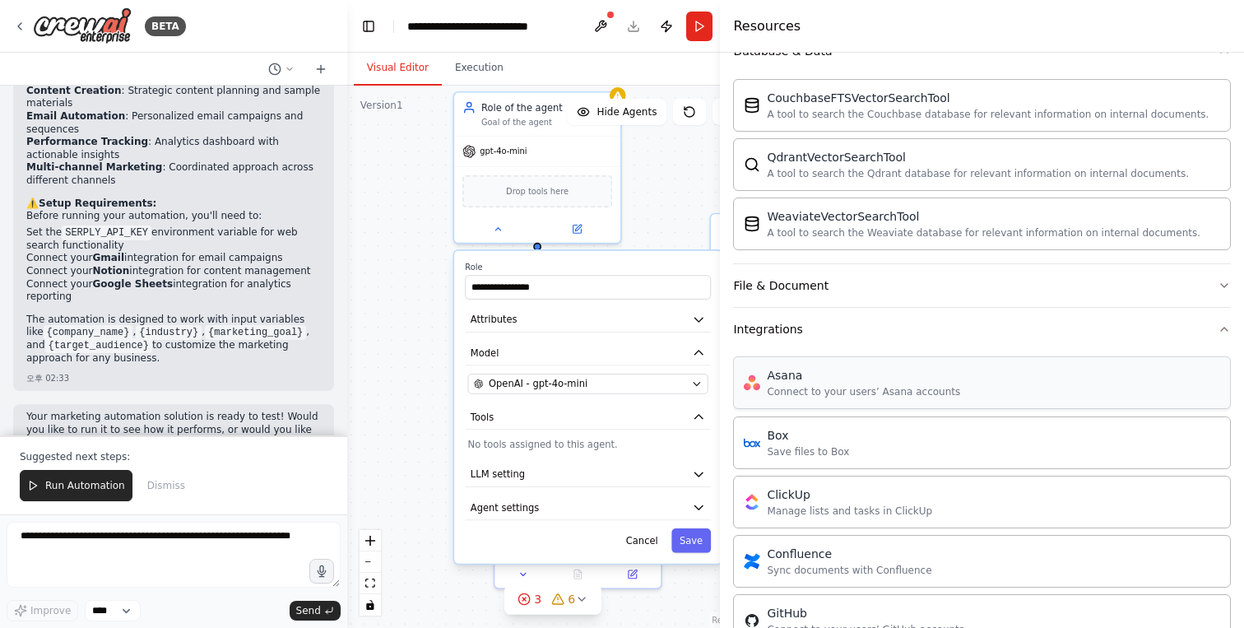
scroll to position [296, 0]
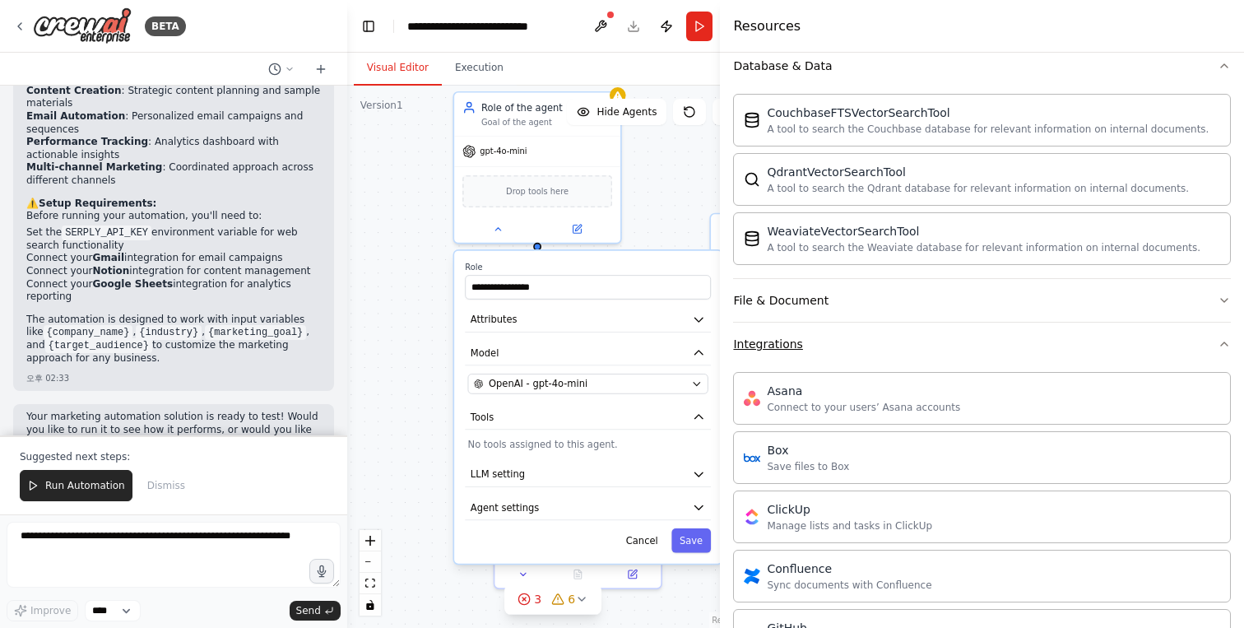
click at [1227, 360] on button "Integrations" at bounding box center [982, 343] width 498 height 43
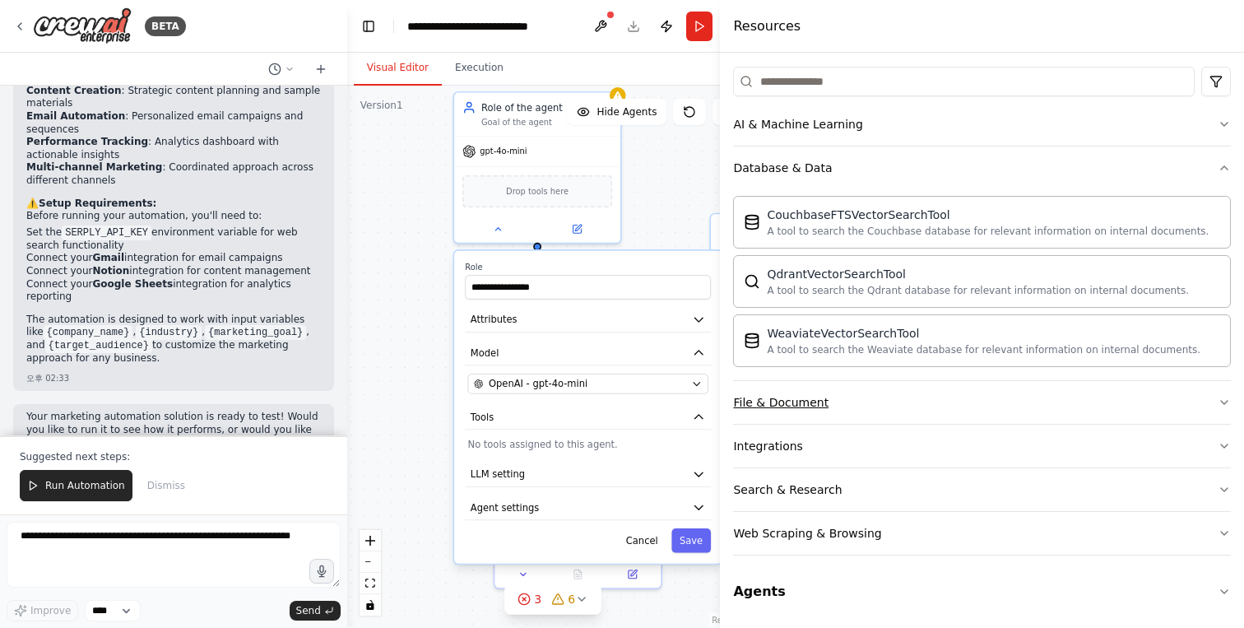
click at [1132, 392] on button "File & Document" at bounding box center [982, 402] width 498 height 43
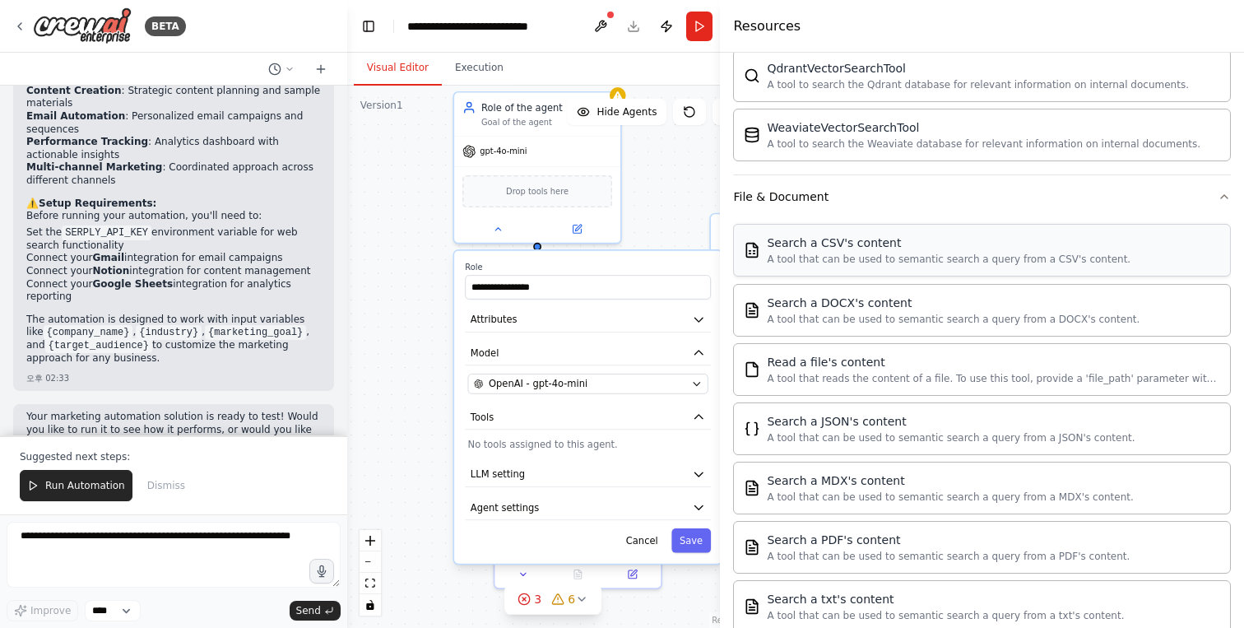
scroll to position [397, 0]
click at [1056, 274] on div "Search a CSV's content A tool that can be used to semantic search a query from …" at bounding box center [982, 252] width 498 height 53
click at [820, 264] on div "A tool that can be used to semantic search a query from a CSV's content." at bounding box center [949, 261] width 364 height 13
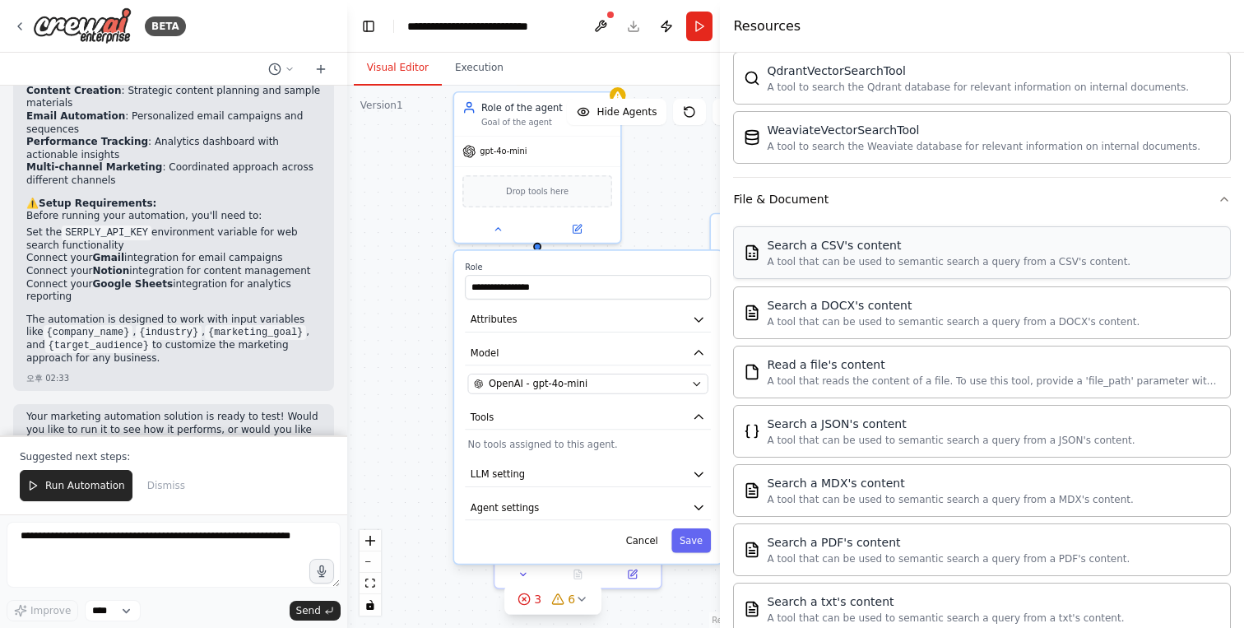
click at [820, 264] on div "A tool that can be used to semantic search a query from a CSV's content." at bounding box center [949, 261] width 364 height 13
drag, startPoint x: 820, startPoint y: 264, endPoint x: 392, endPoint y: 503, distance: 489.7
click at [392, 508] on div "BETA 마케팅 자동화 솔루션 챗봇 오후 02:32 ▶ Thought process I'll help you create a marketing…" at bounding box center [622, 314] width 1244 height 628
click at [808, 200] on div "File & Document" at bounding box center [780, 199] width 95 height 16
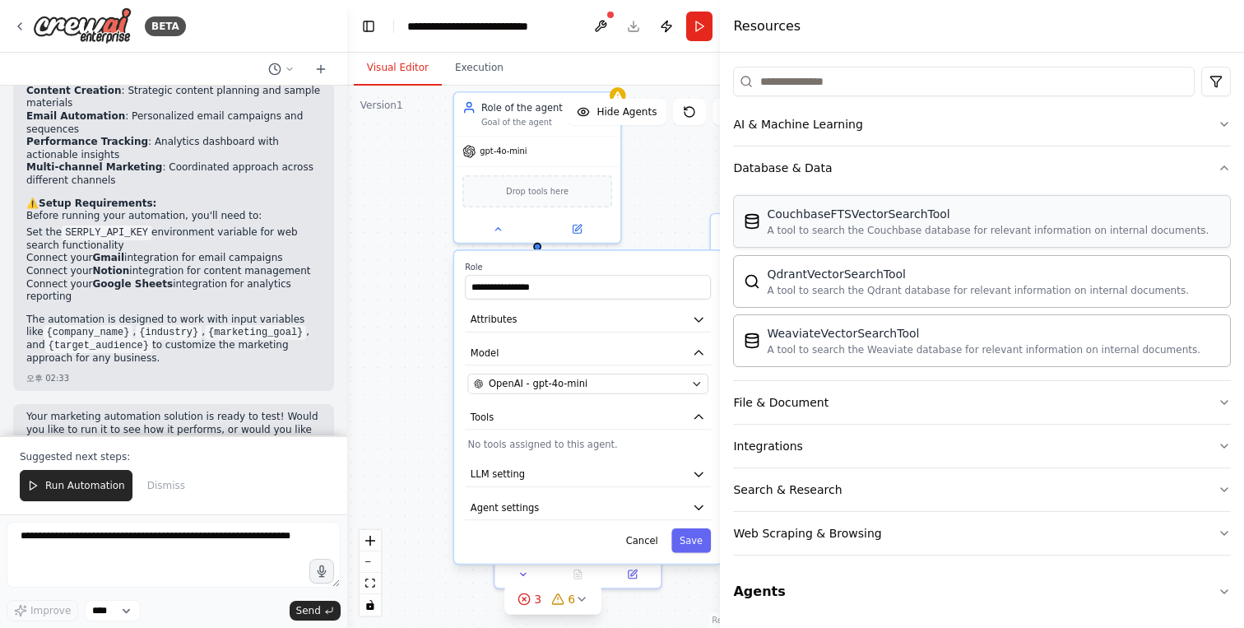
scroll to position [194, 0]
click at [827, 233] on div "A tool to search the Couchbase database for relevant information on internal do…" at bounding box center [988, 230] width 442 height 13
click at [782, 396] on div "File & Document" at bounding box center [780, 402] width 95 height 16
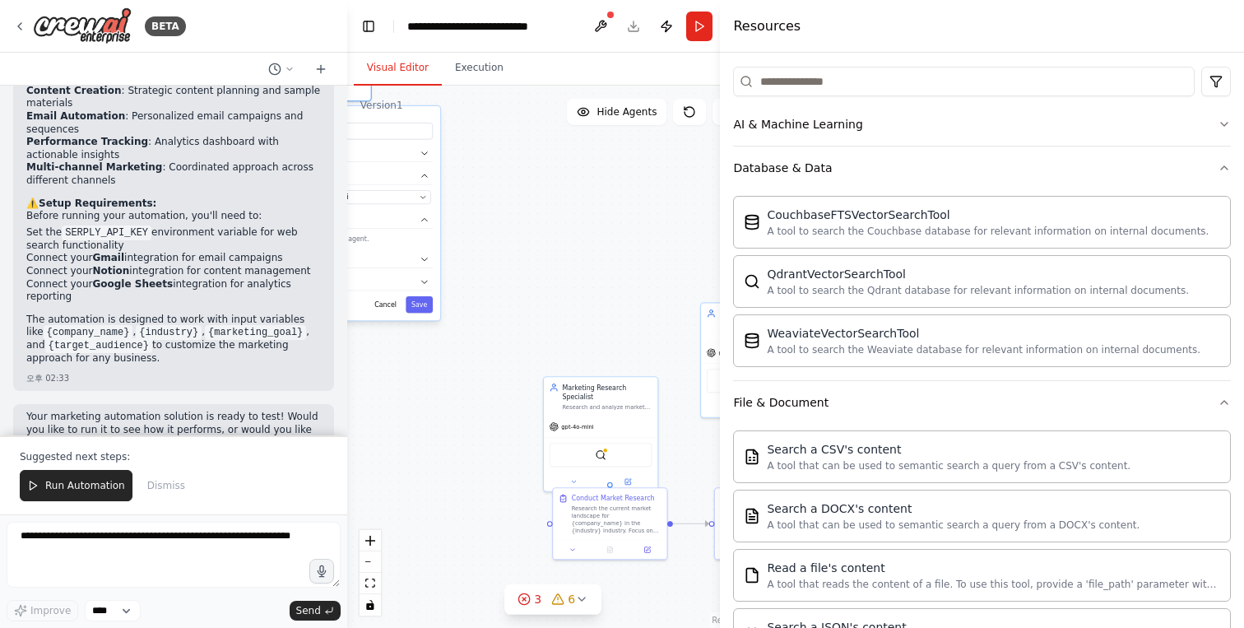
drag, startPoint x: 668, startPoint y: 322, endPoint x: 402, endPoint y: 111, distance: 339.5
click at [401, 111] on div "Version 1 Show Tools Hide Agents .deletable-edge-delete-btn { width: 20px; heig…" at bounding box center [553, 357] width 412 height 542
click at [840, 443] on div "Search a CSV's content" at bounding box center [949, 448] width 364 height 16
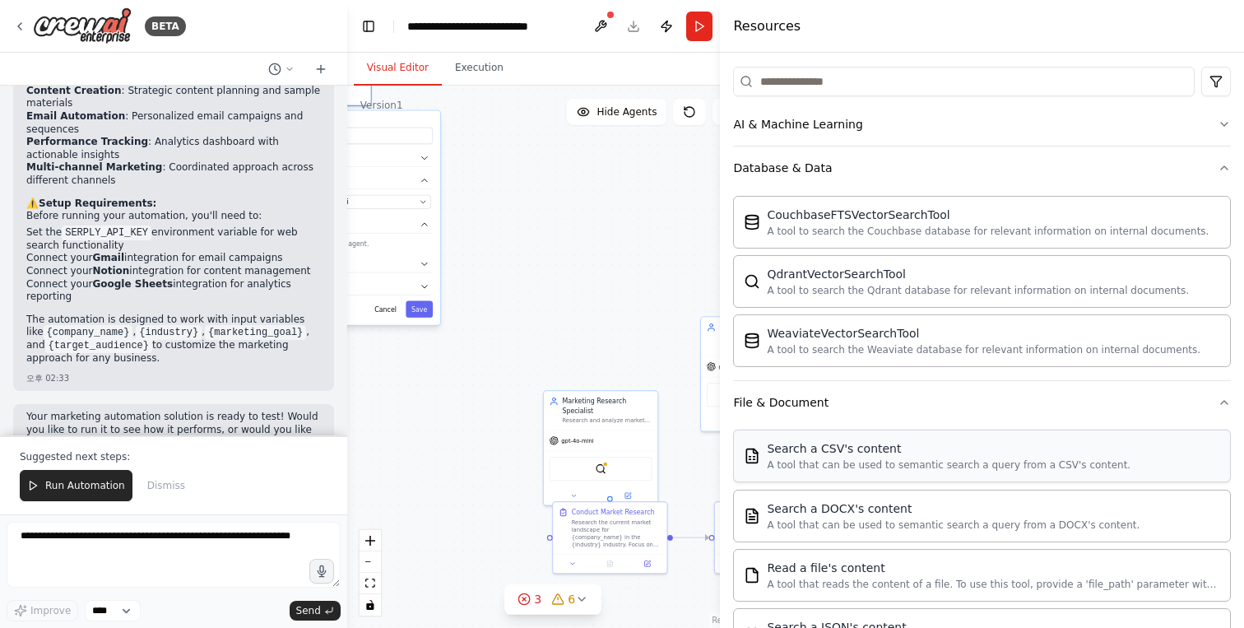
click at [840, 443] on div "Search a CSV's content" at bounding box center [949, 448] width 364 height 16
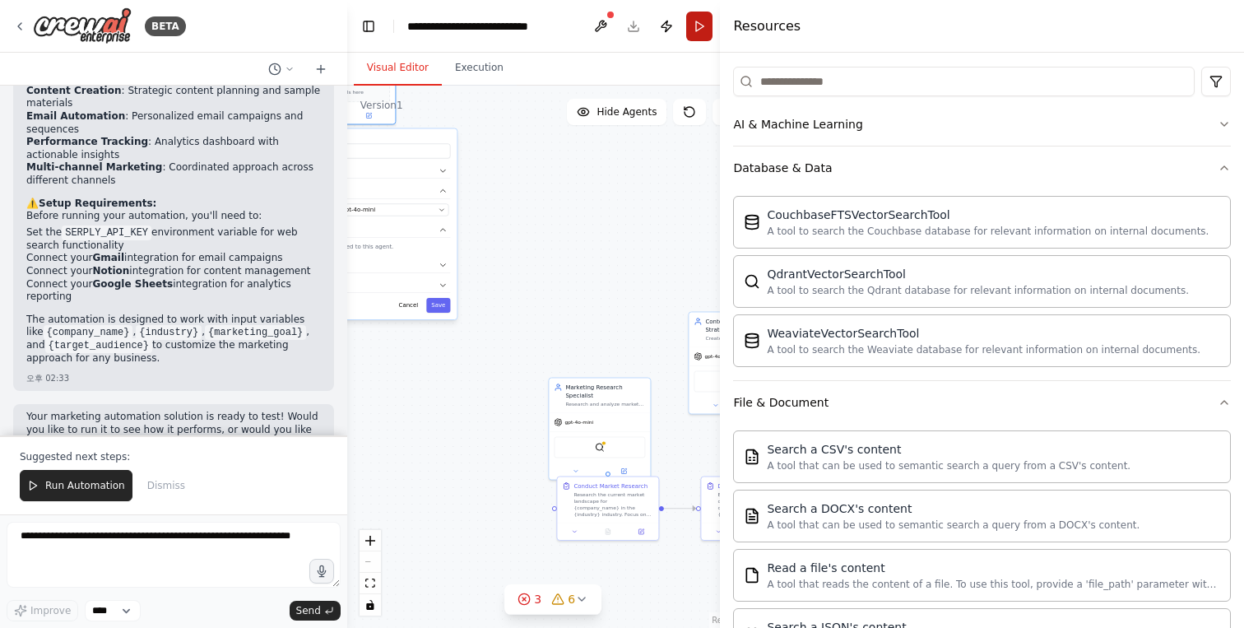
click at [699, 33] on button "Run" at bounding box center [699, 27] width 26 height 30
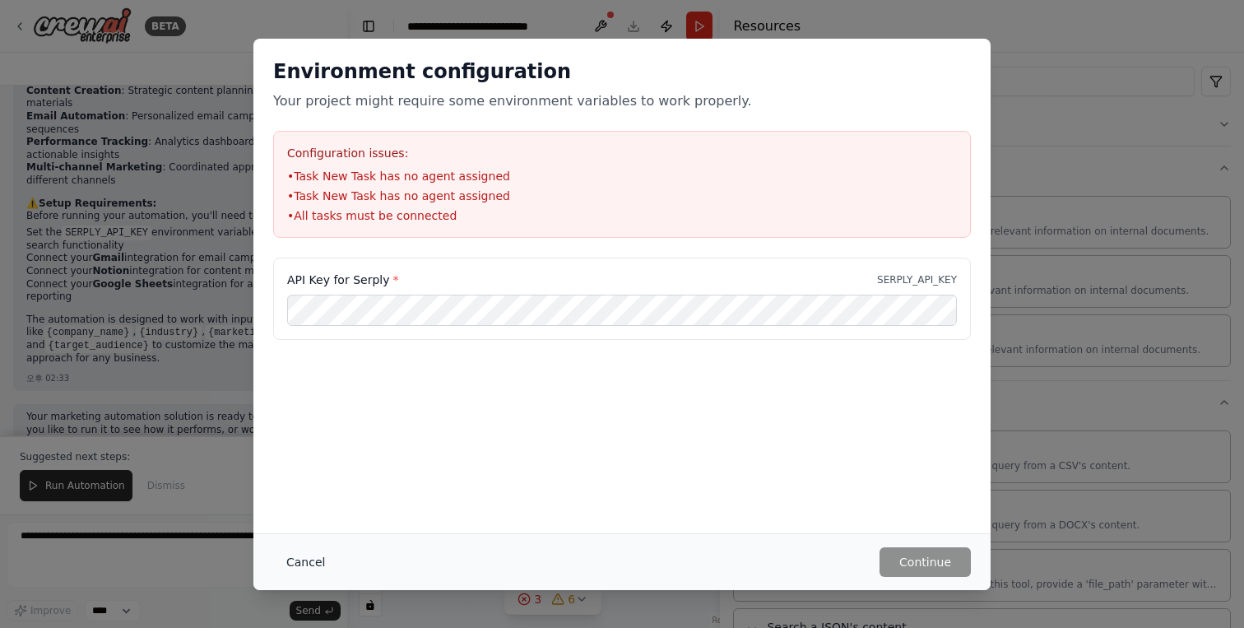
click at [304, 571] on button "Cancel" at bounding box center [305, 562] width 65 height 30
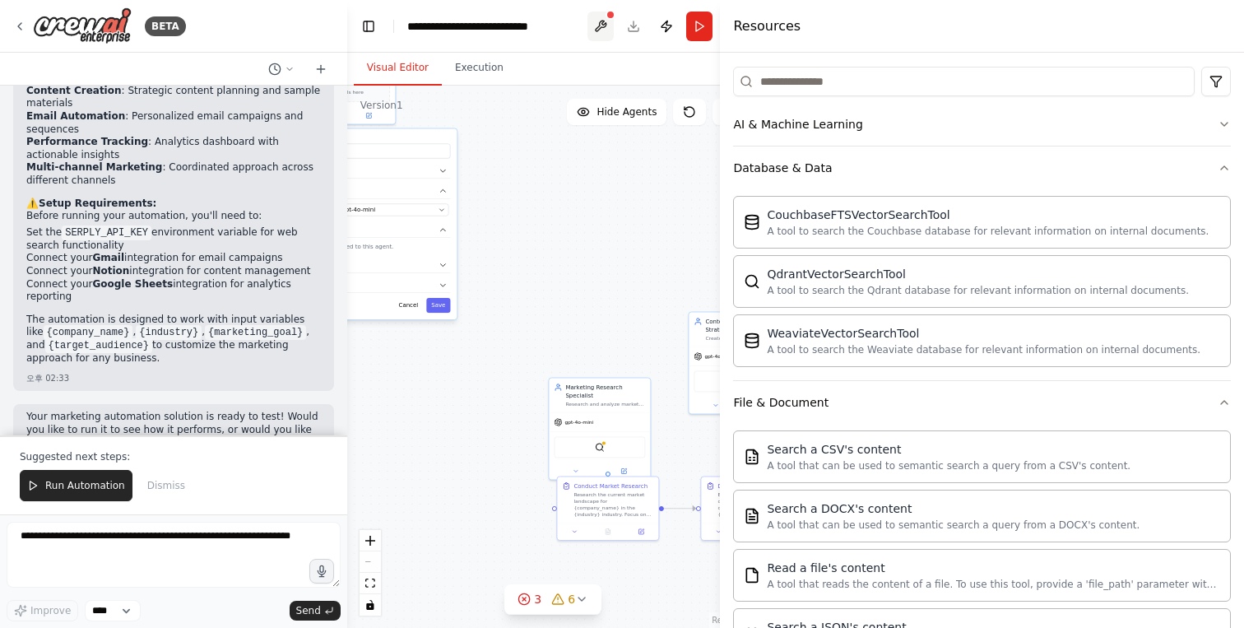
click at [603, 23] on button at bounding box center [600, 27] width 26 height 30
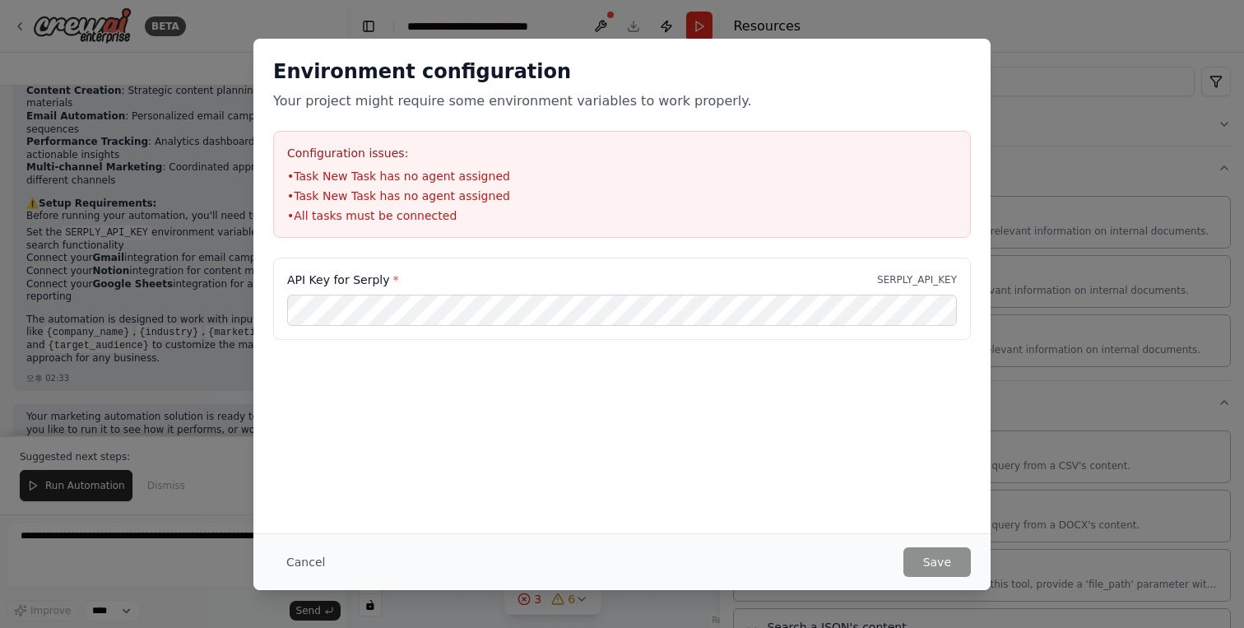
click at [1092, 177] on div "Environment configuration Your project might require some environment variables…" at bounding box center [622, 314] width 1244 height 628
click at [297, 549] on button "Cancel" at bounding box center [305, 562] width 65 height 30
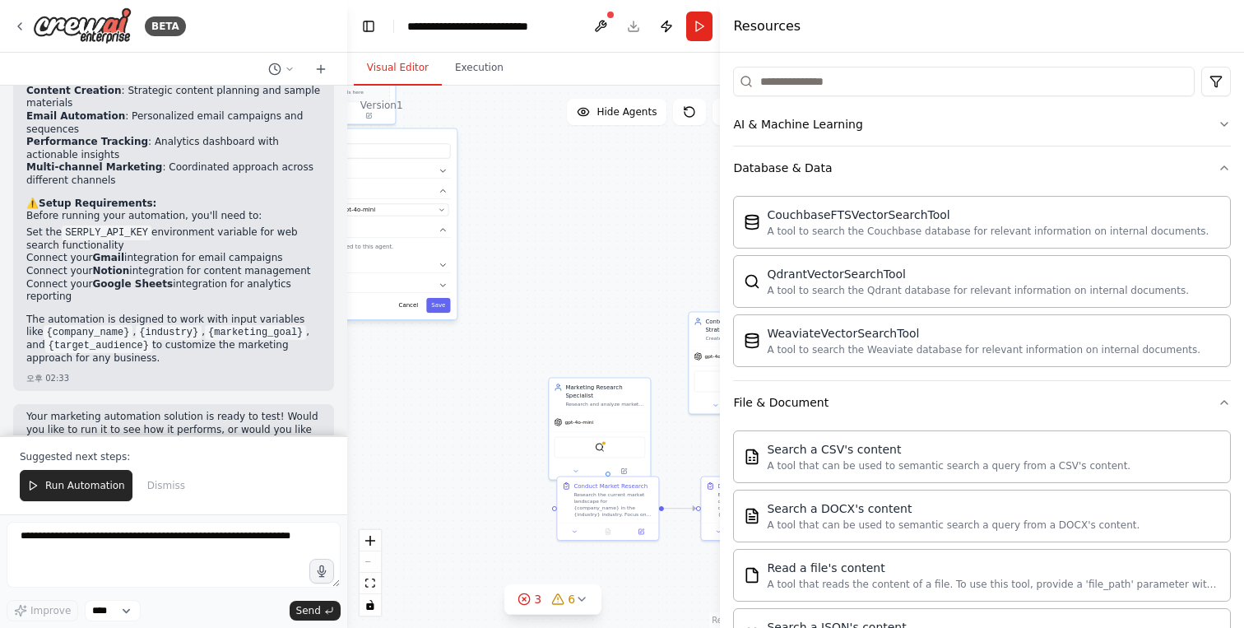
click at [8, 11] on div "BETA" at bounding box center [173, 26] width 347 height 53
click at [15, 16] on div "BETA" at bounding box center [99, 25] width 173 height 37
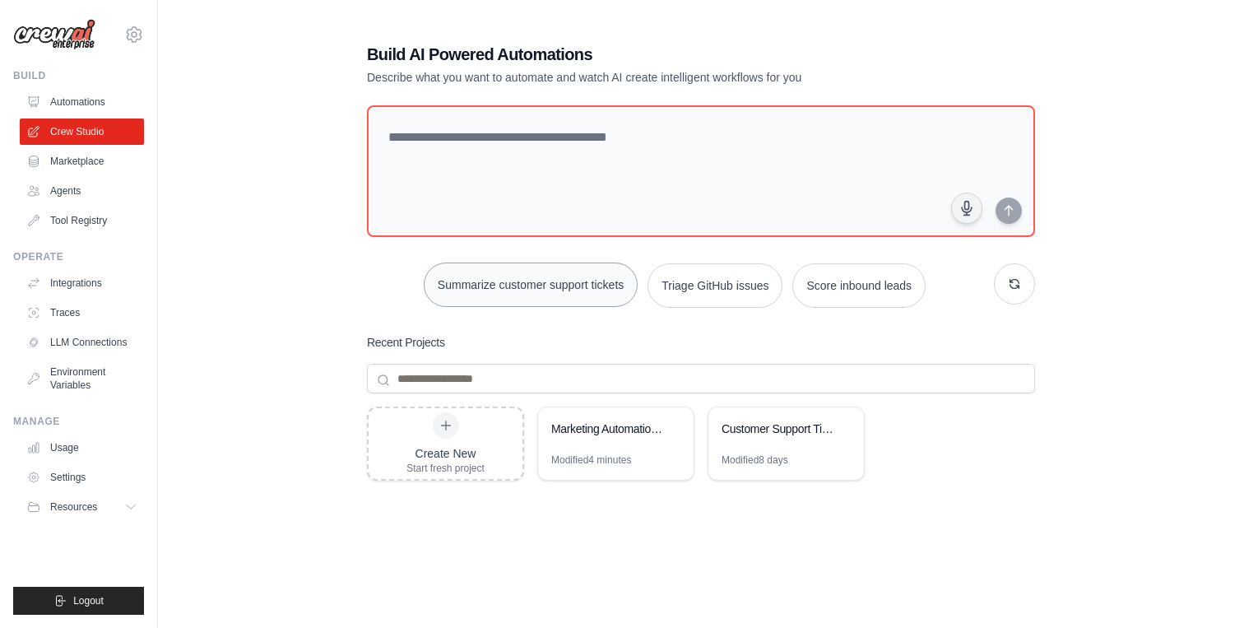
click at [563, 286] on button "Summarize customer support tickets" at bounding box center [531, 284] width 214 height 44
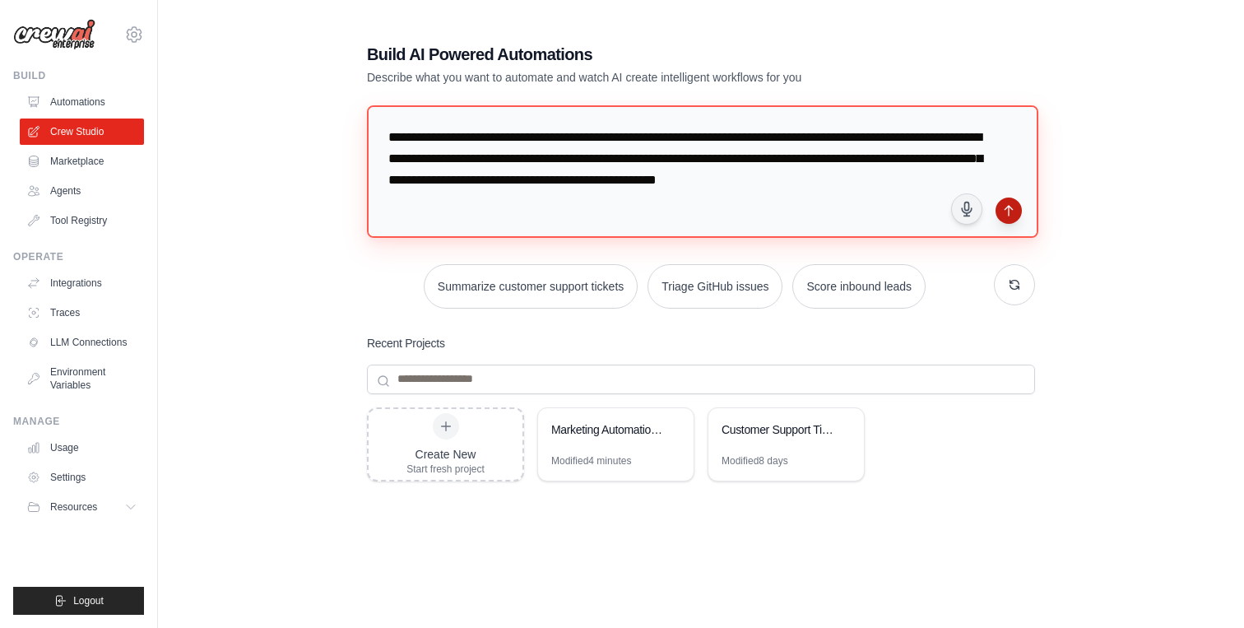
click at [1020, 216] on textarea "**********" at bounding box center [702, 171] width 671 height 132
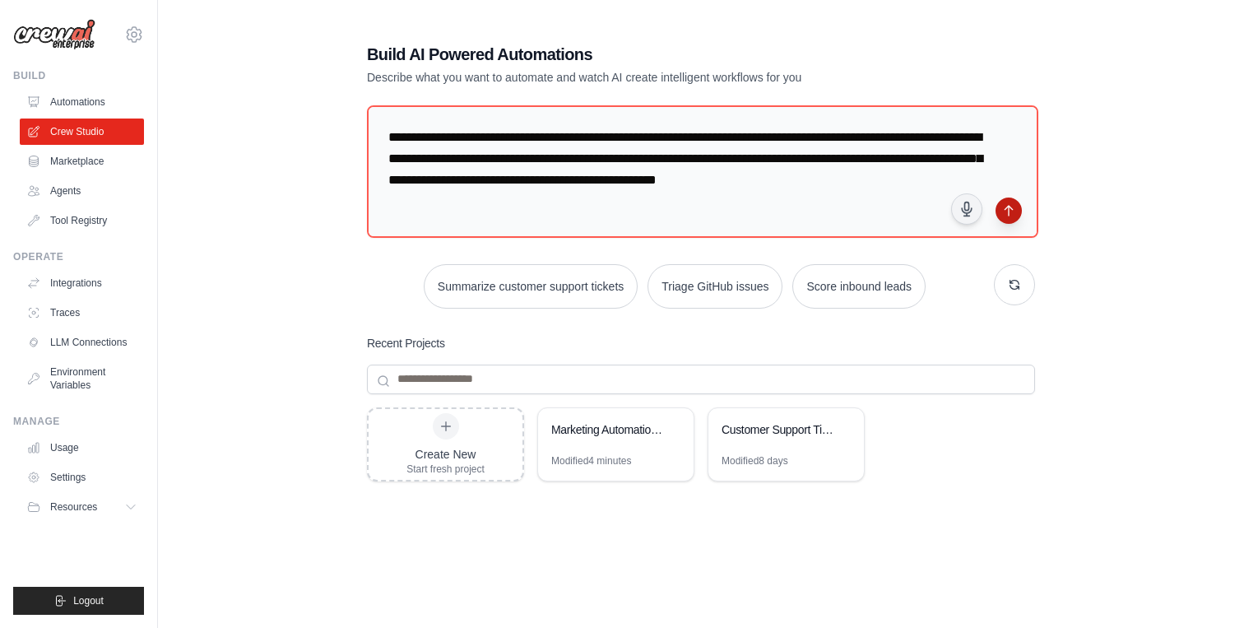
click at [1012, 211] on icon "submit" at bounding box center [1008, 210] width 13 height 13
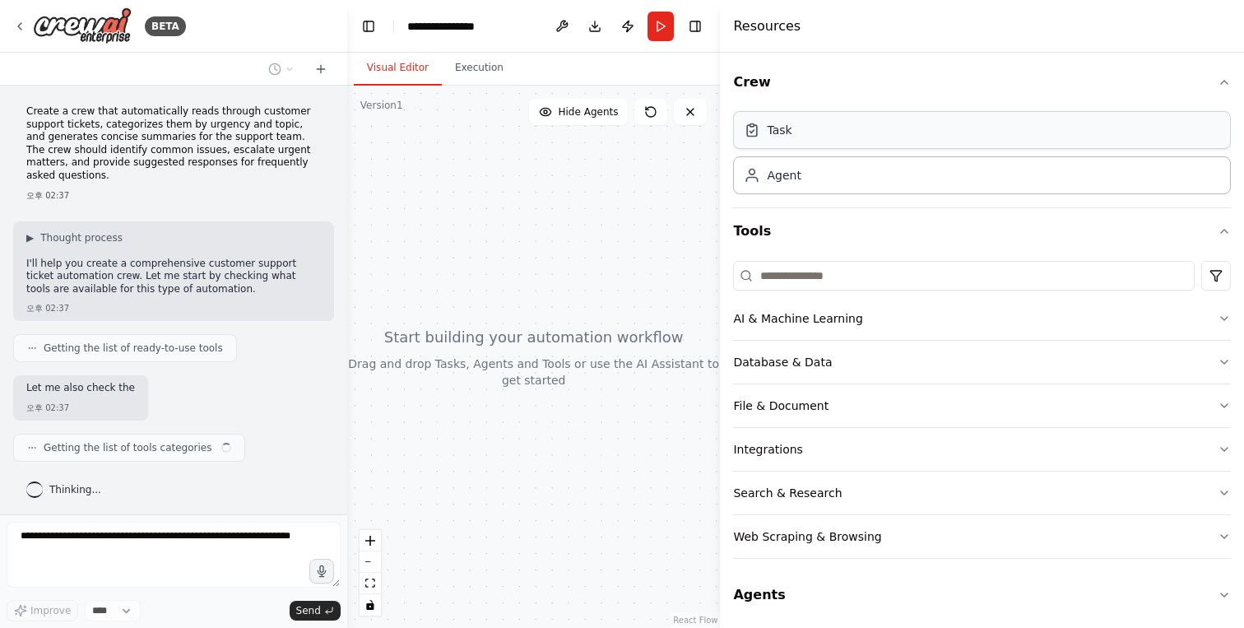
scroll to position [2, 0]
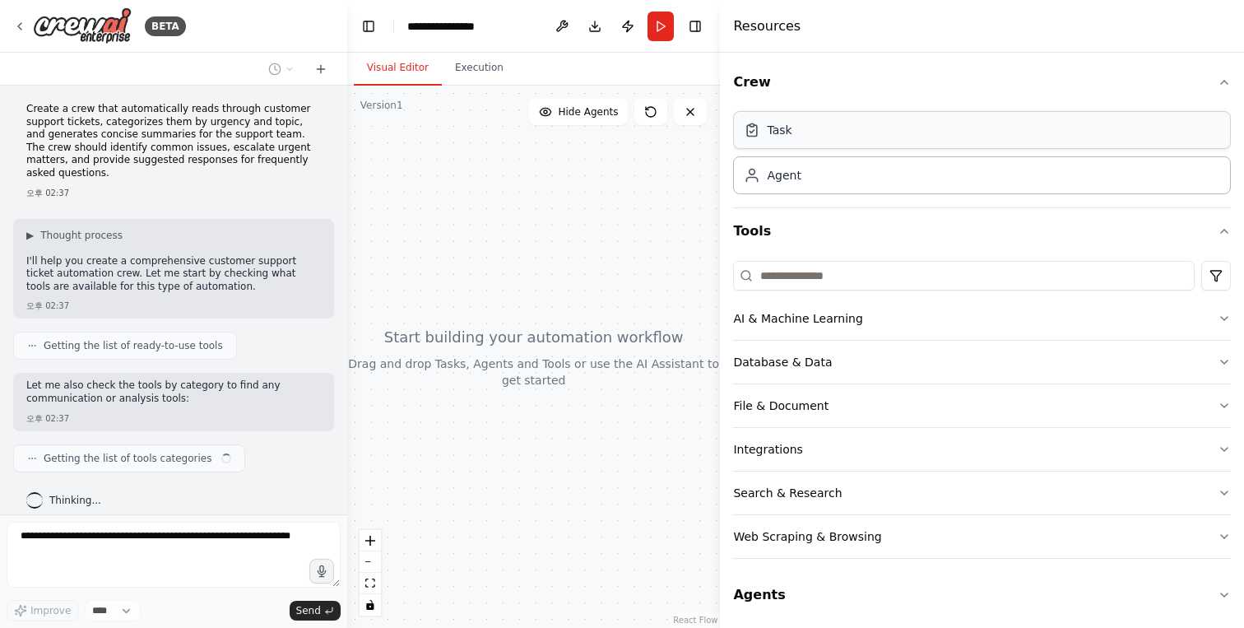
click at [895, 146] on div "Task" at bounding box center [982, 130] width 498 height 38
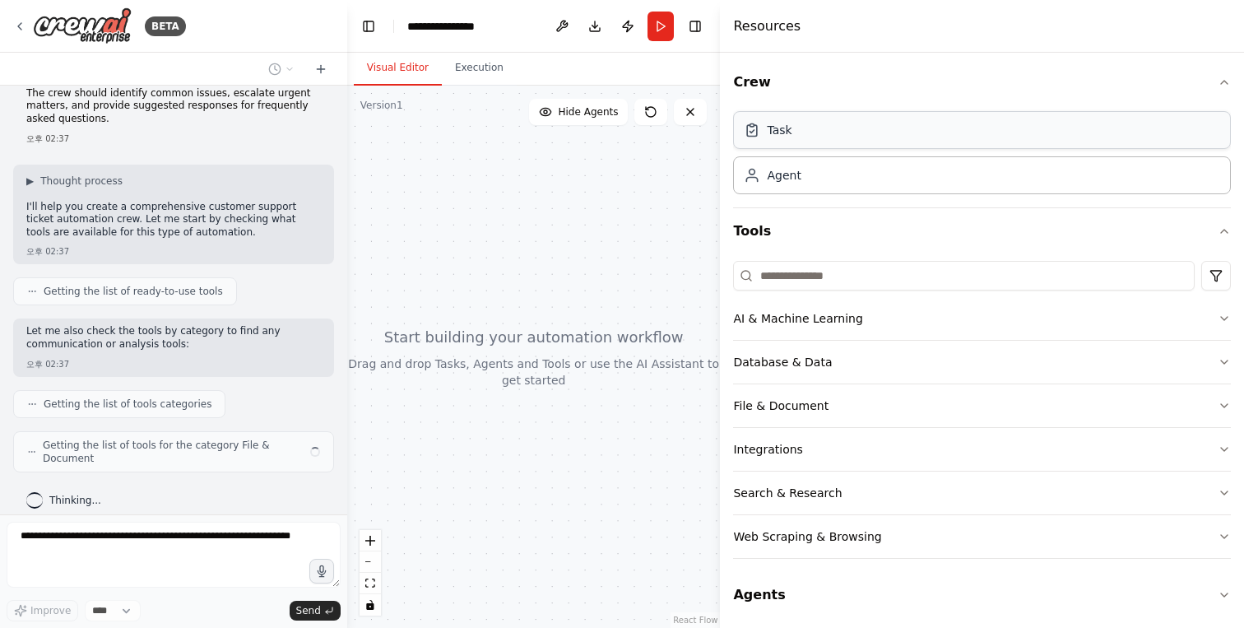
click at [813, 122] on div "Task" at bounding box center [982, 130] width 498 height 38
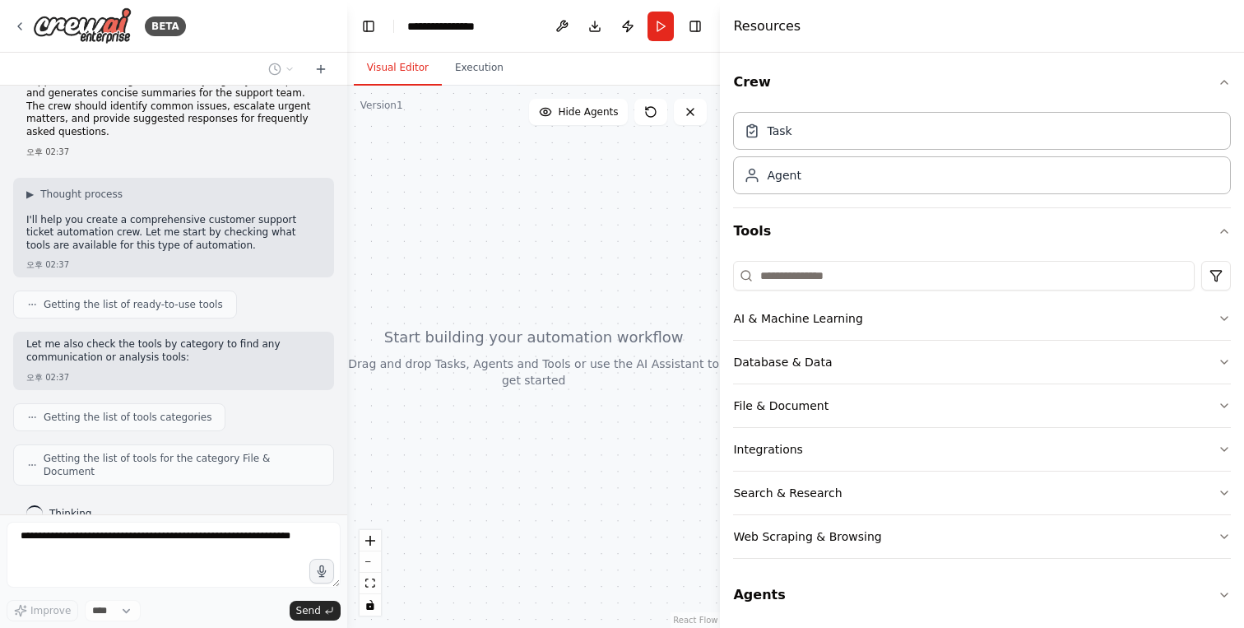
drag, startPoint x: 813, startPoint y: 122, endPoint x: 392, endPoint y: 191, distance: 426.8
click at [389, 191] on div "**********" at bounding box center [622, 314] width 1244 height 628
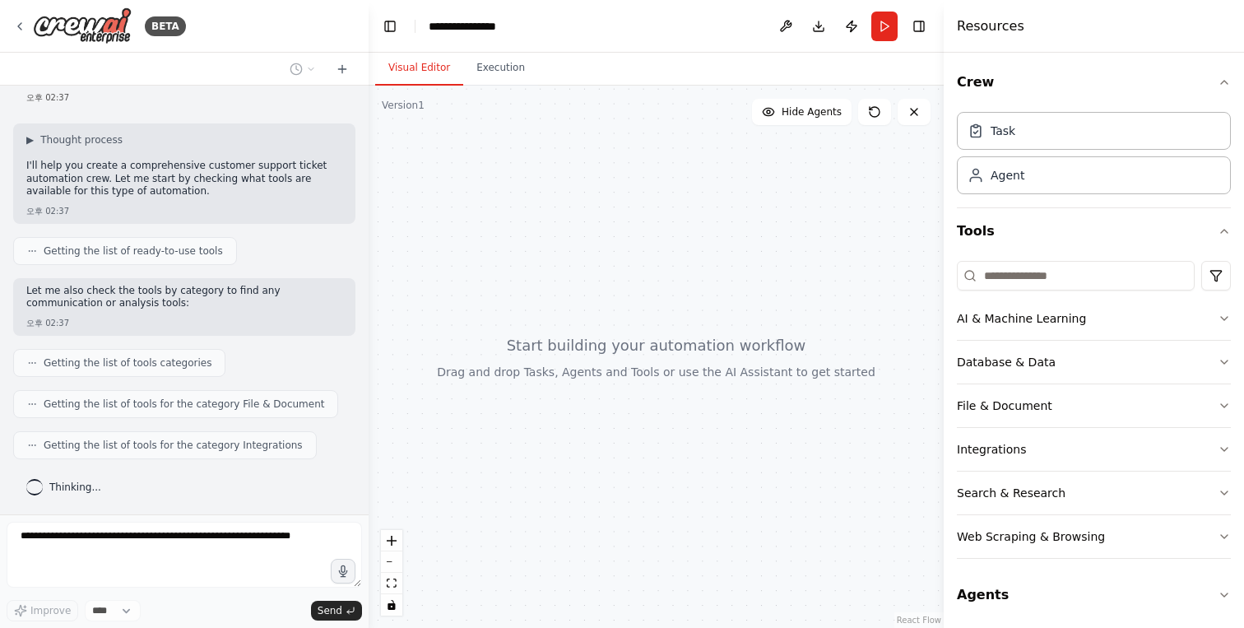
drag, startPoint x: 723, startPoint y: 155, endPoint x: 963, endPoint y: 168, distance: 240.5
click at [950, 168] on div at bounding box center [946, 314] width 7 height 628
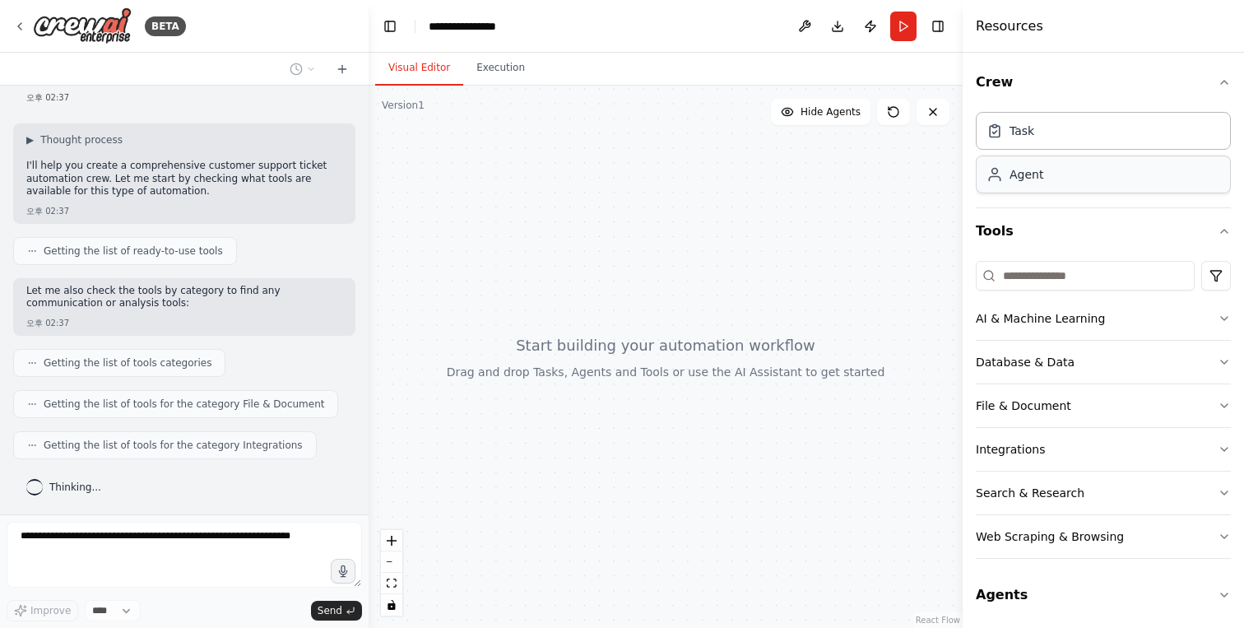
click at [1058, 179] on div "Agent" at bounding box center [1103, 174] width 255 height 38
click at [1090, 325] on div "AI & Machine Learning" at bounding box center [1040, 318] width 129 height 16
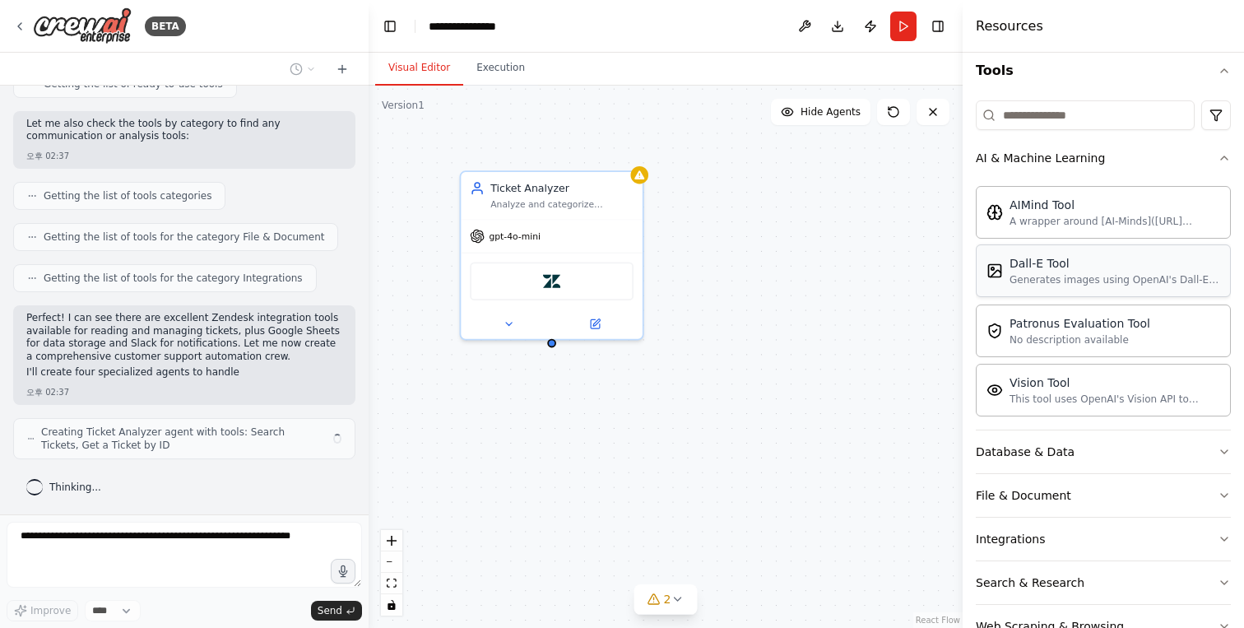
scroll to position [264, 0]
click at [1038, 442] on button "Database & Data" at bounding box center [1103, 451] width 255 height 43
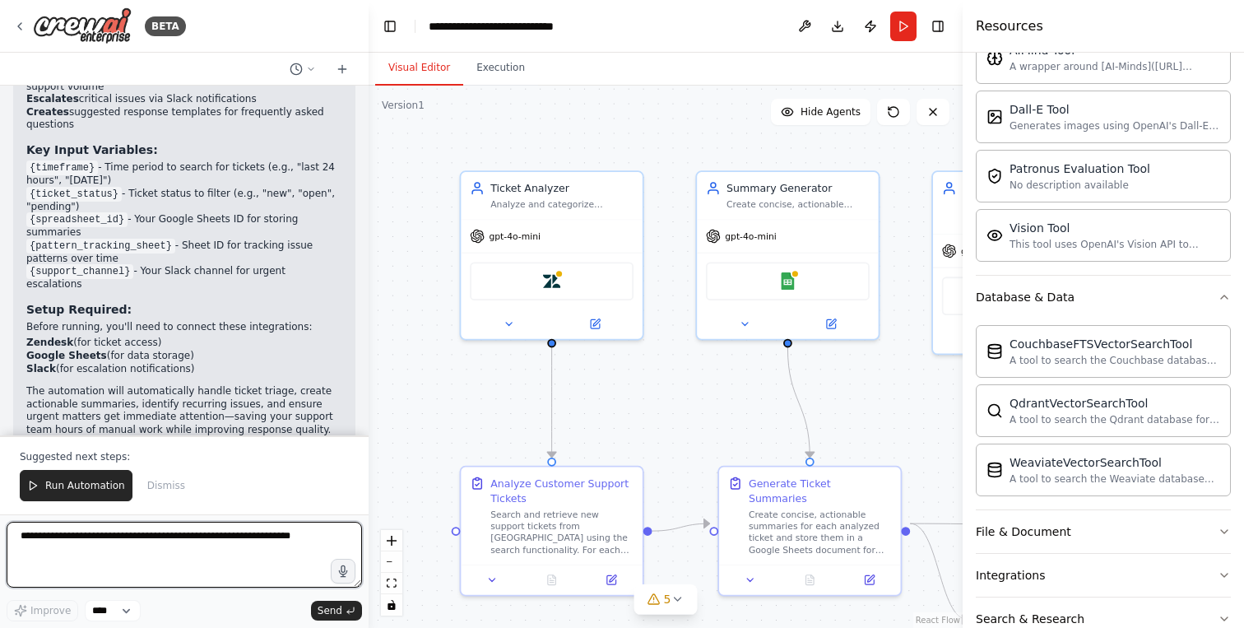
scroll to position [1630, 0]
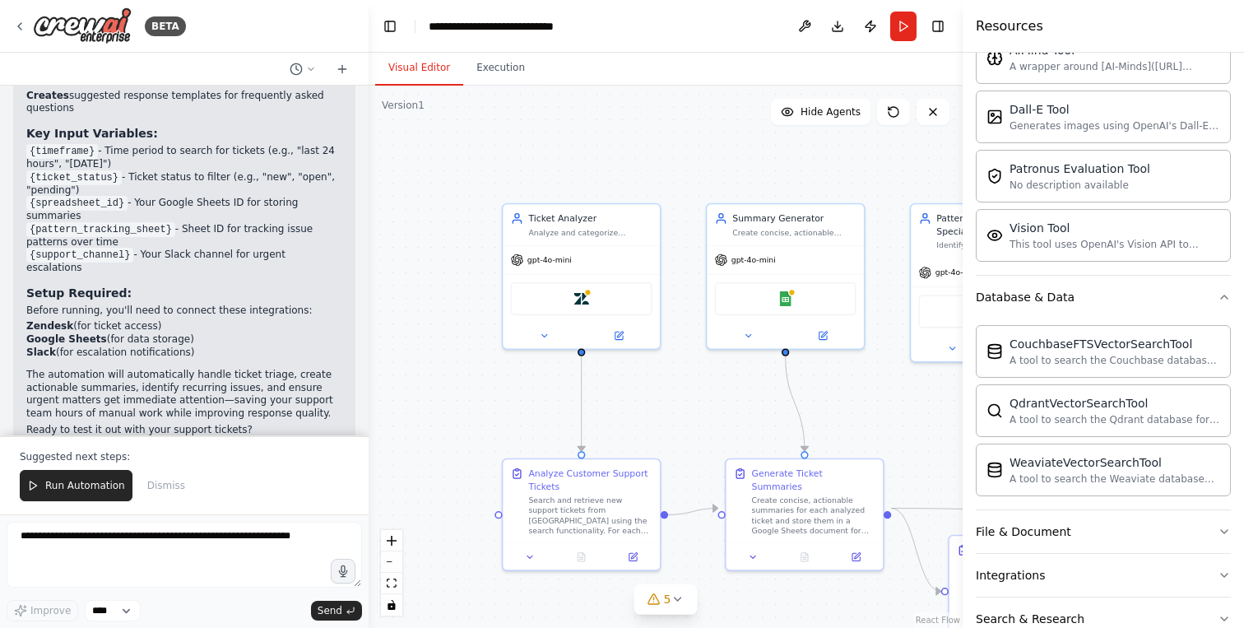
click at [771, 410] on div ".deletable-edge-delete-btn { width: 20px; height: 20px; border: 0px solid #ffff…" at bounding box center [666, 357] width 594 height 542
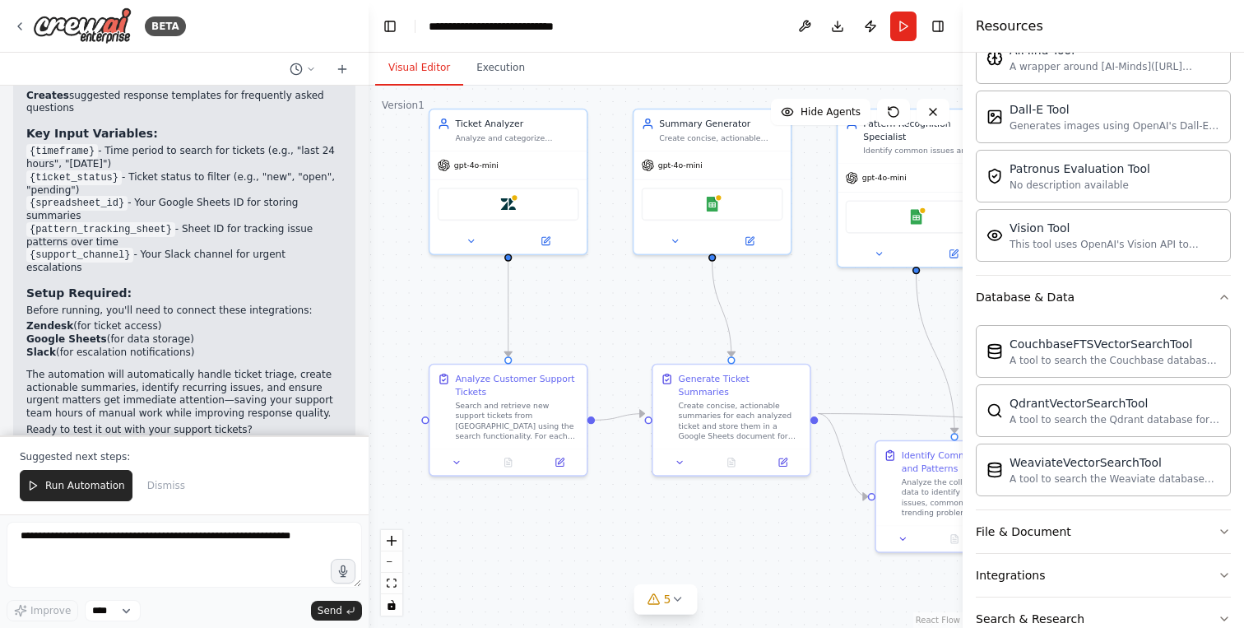
drag, startPoint x: 771, startPoint y: 410, endPoint x: 695, endPoint y: 313, distance: 123.1
click at [695, 313] on div ".deletable-edge-delete-btn { width: 20px; height: 20px; border: 0px solid #ffff…" at bounding box center [666, 357] width 594 height 542
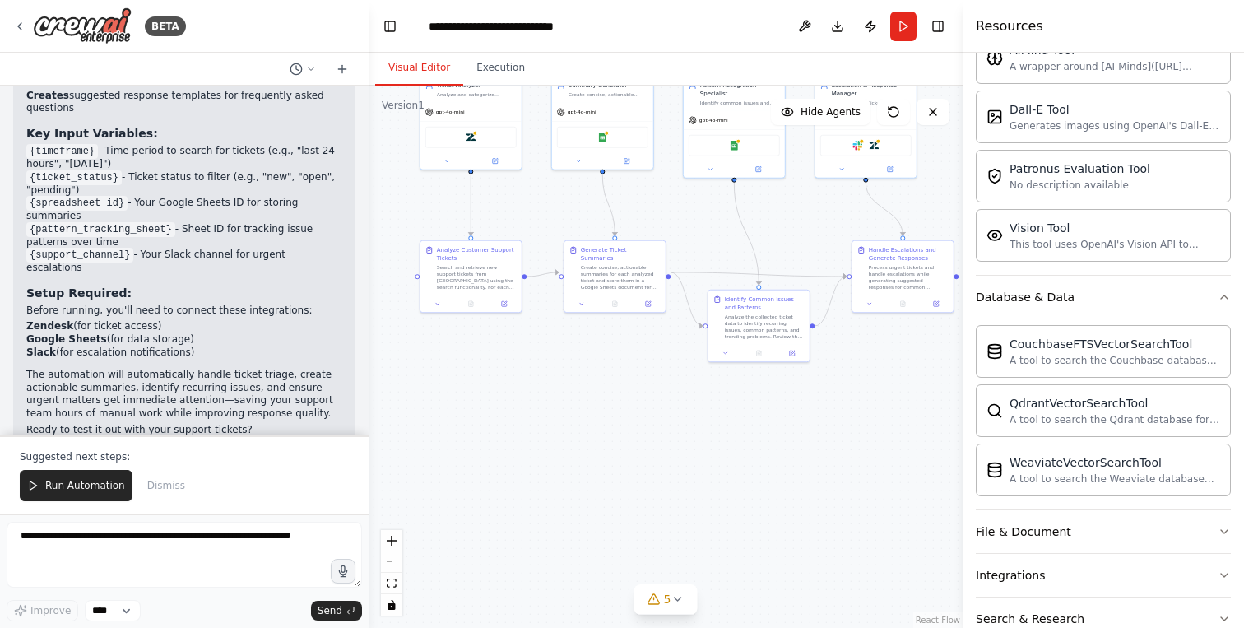
drag, startPoint x: 770, startPoint y: 365, endPoint x: 689, endPoint y: 195, distance: 188.4
click at [689, 195] on div ".deletable-edge-delete-btn { width: 20px; height: 20px; border: 0px solid #ffff…" at bounding box center [666, 357] width 594 height 542
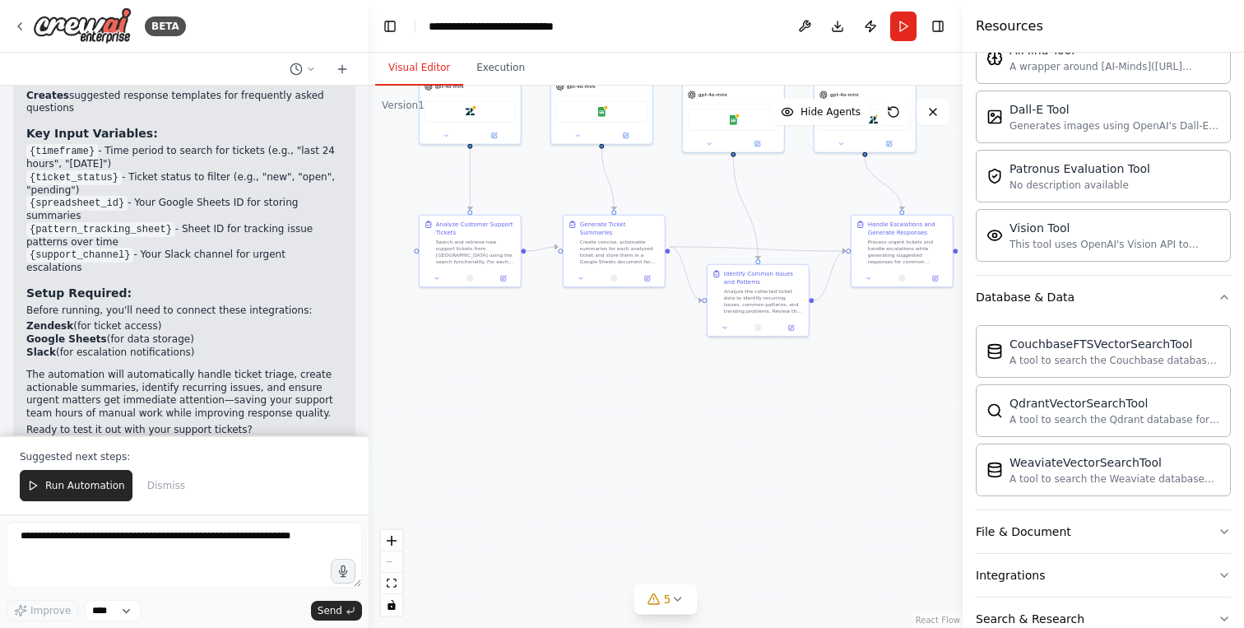
click at [602, 346] on div ".deletable-edge-delete-btn { width: 20px; height: 20px; border: 0px solid #ffff…" at bounding box center [666, 357] width 594 height 542
click at [603, 137] on div ".deletable-edge-delete-btn { width: 20px; height: 20px; border: 0px solid #ffff…" at bounding box center [666, 357] width 594 height 542
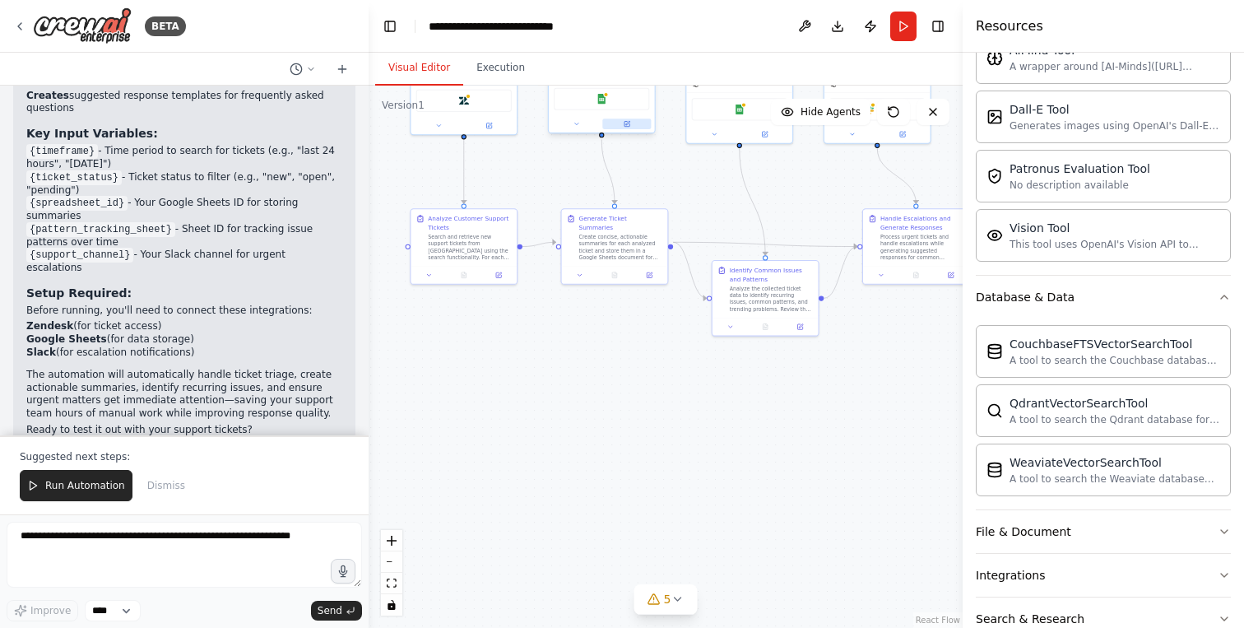
click at [623, 128] on button at bounding box center [626, 123] width 49 height 11
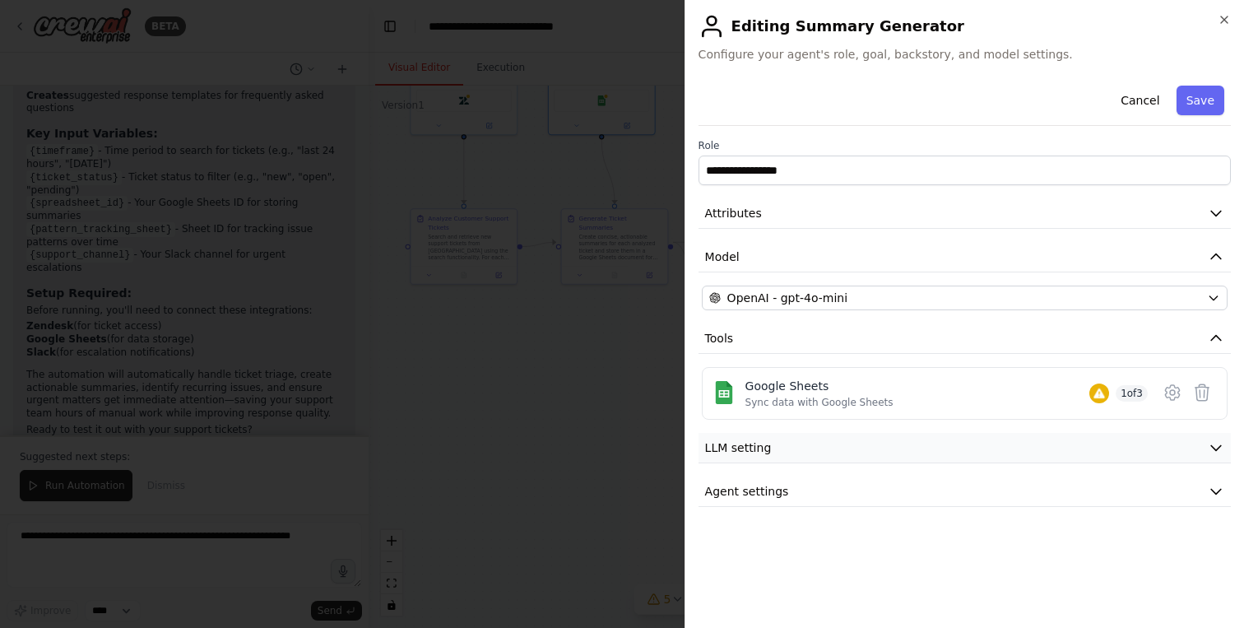
click at [781, 440] on button "LLM setting" at bounding box center [964, 448] width 532 height 30
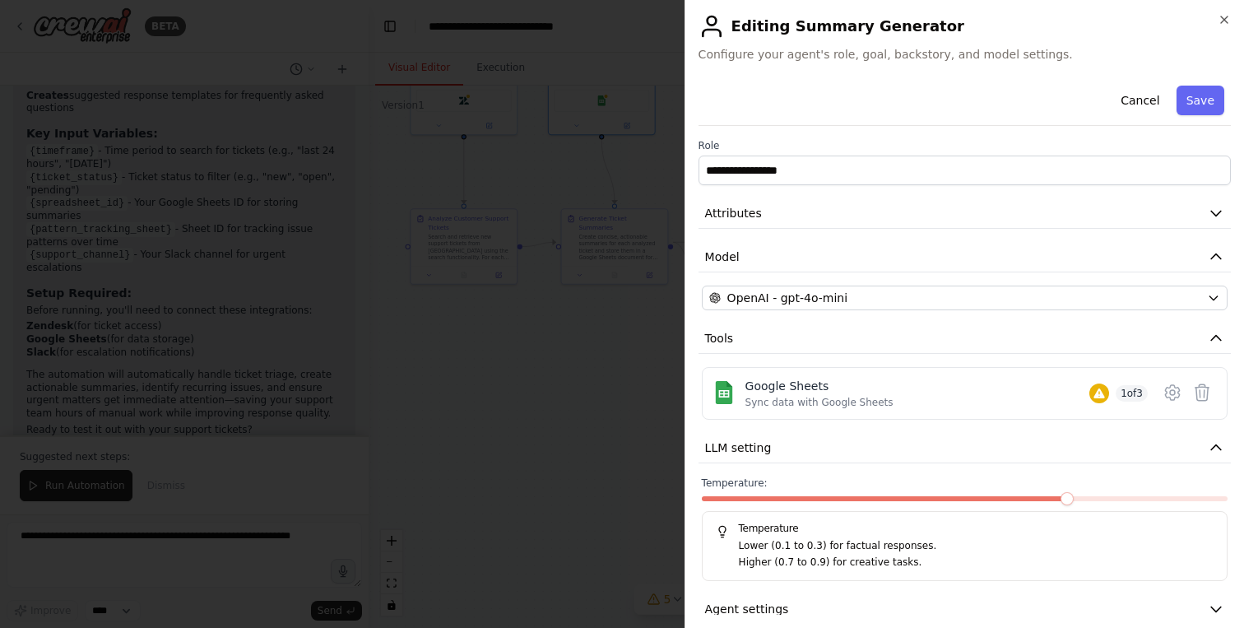
scroll to position [23, 0]
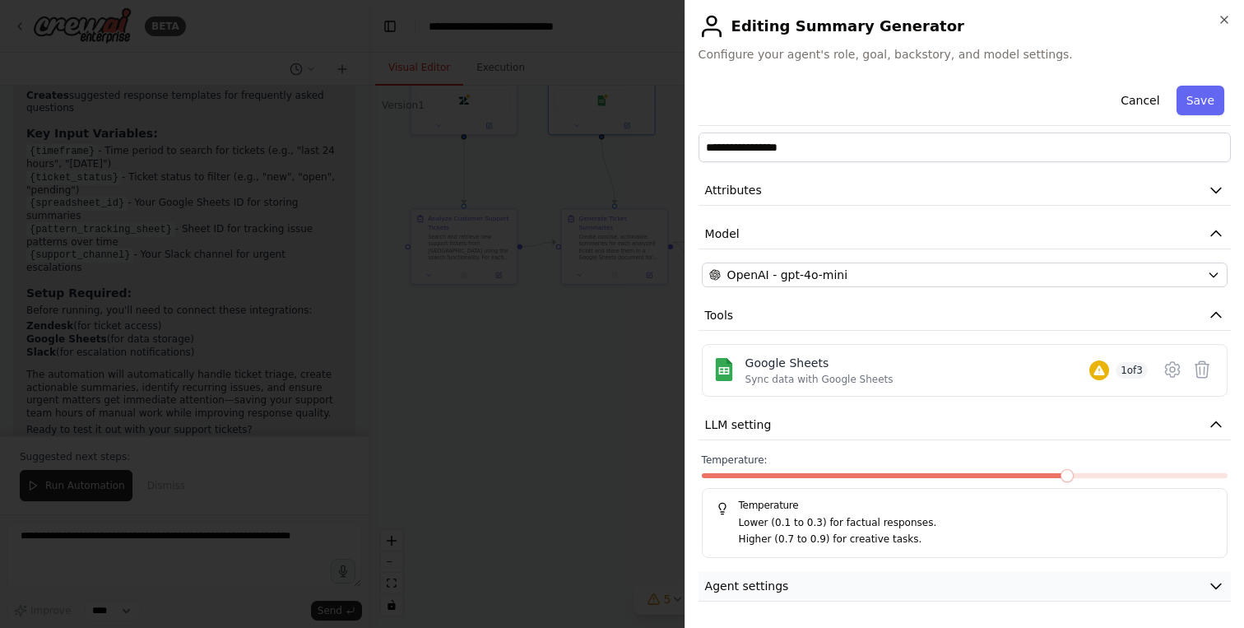
click at [756, 582] on span "Agent settings" at bounding box center [747, 585] width 84 height 16
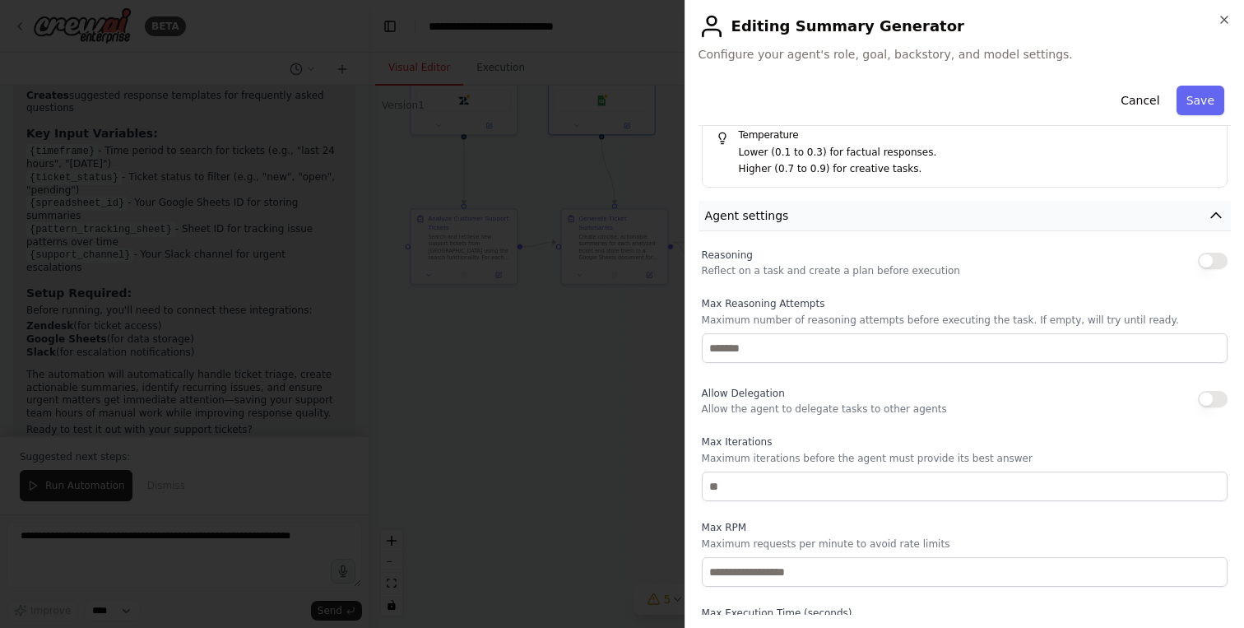
scroll to position [451, 0]
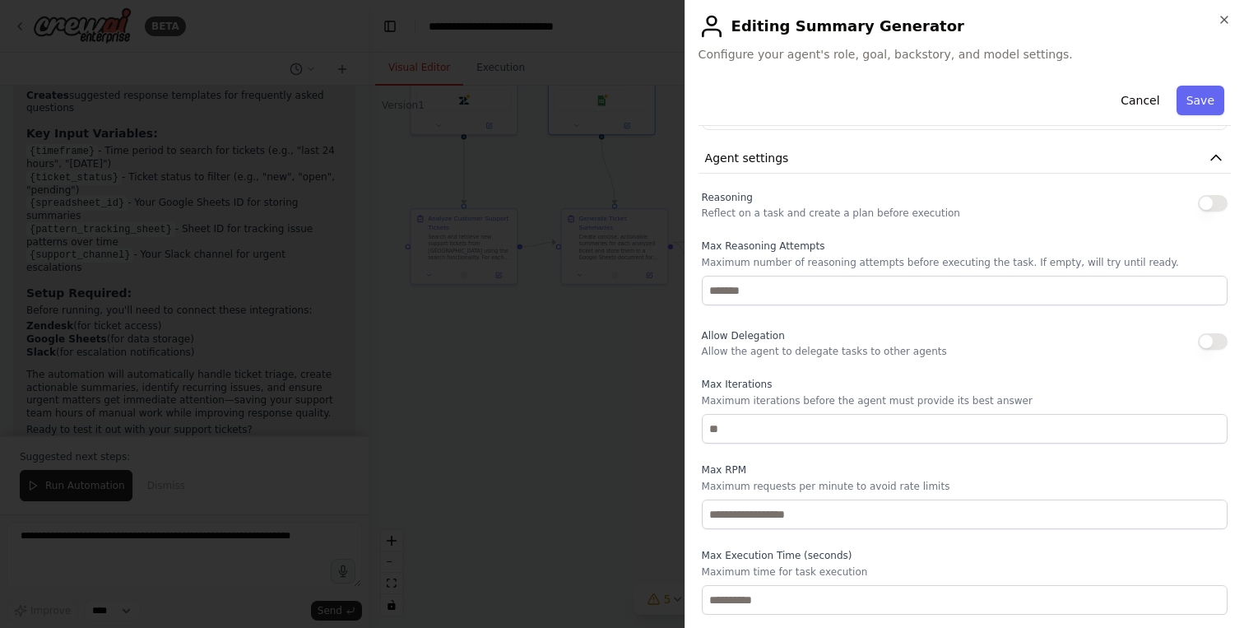
click at [646, 396] on div at bounding box center [622, 314] width 1244 height 628
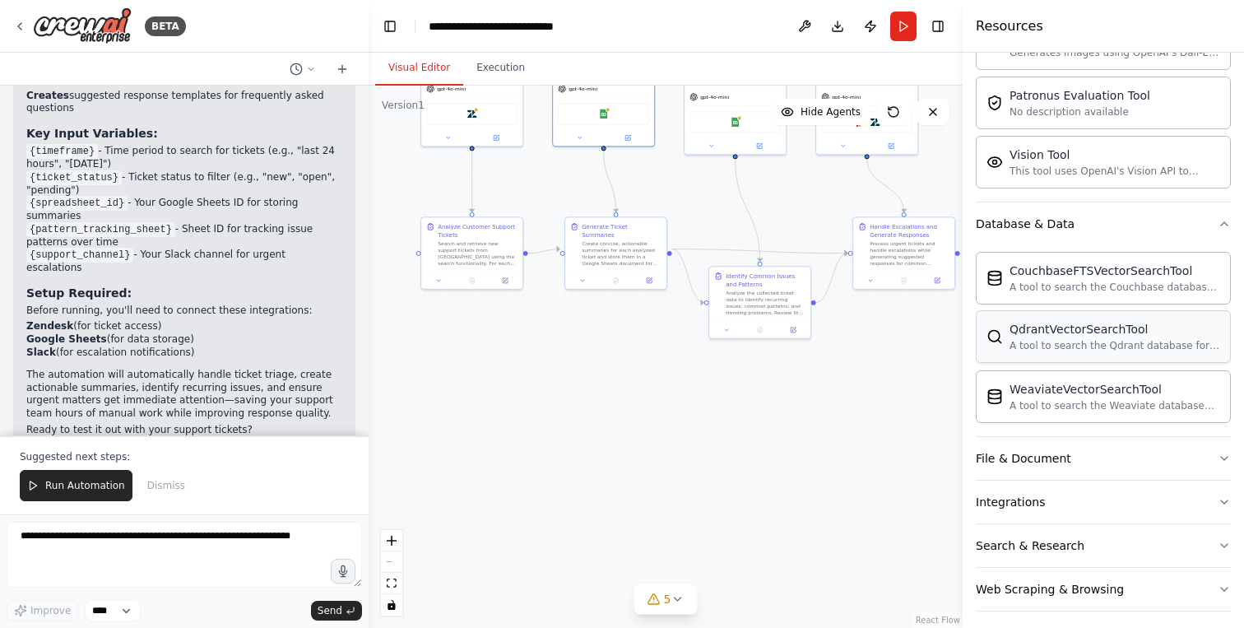
scroll to position [444, 0]
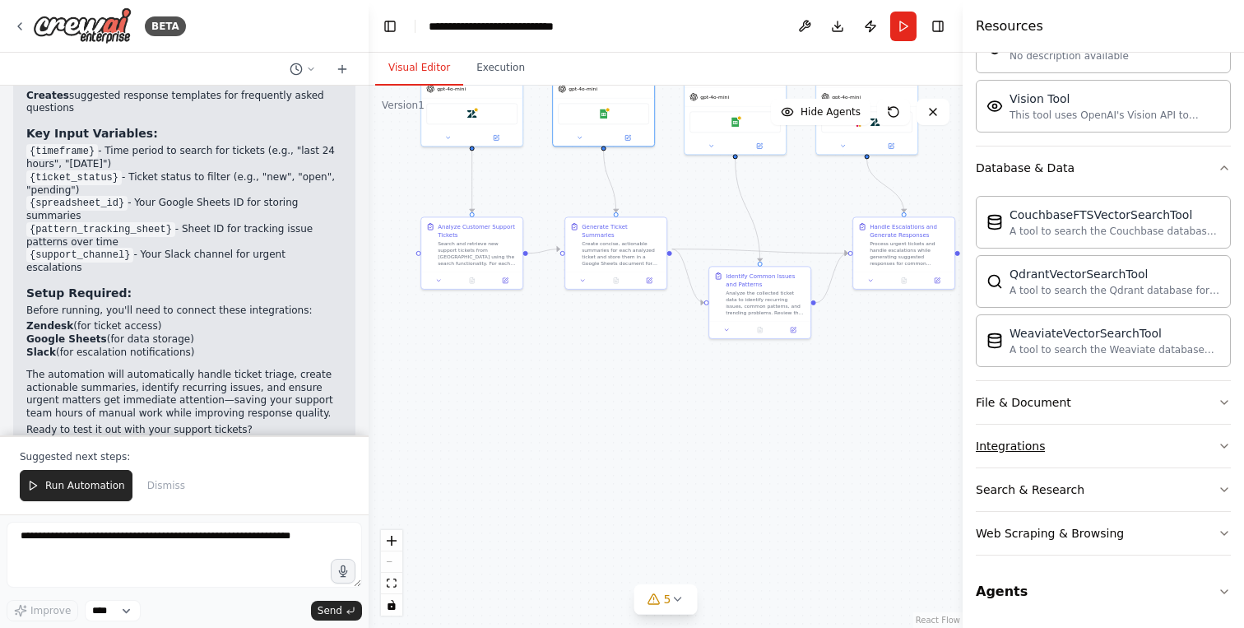
click at [1013, 454] on button "Integrations" at bounding box center [1103, 445] width 255 height 43
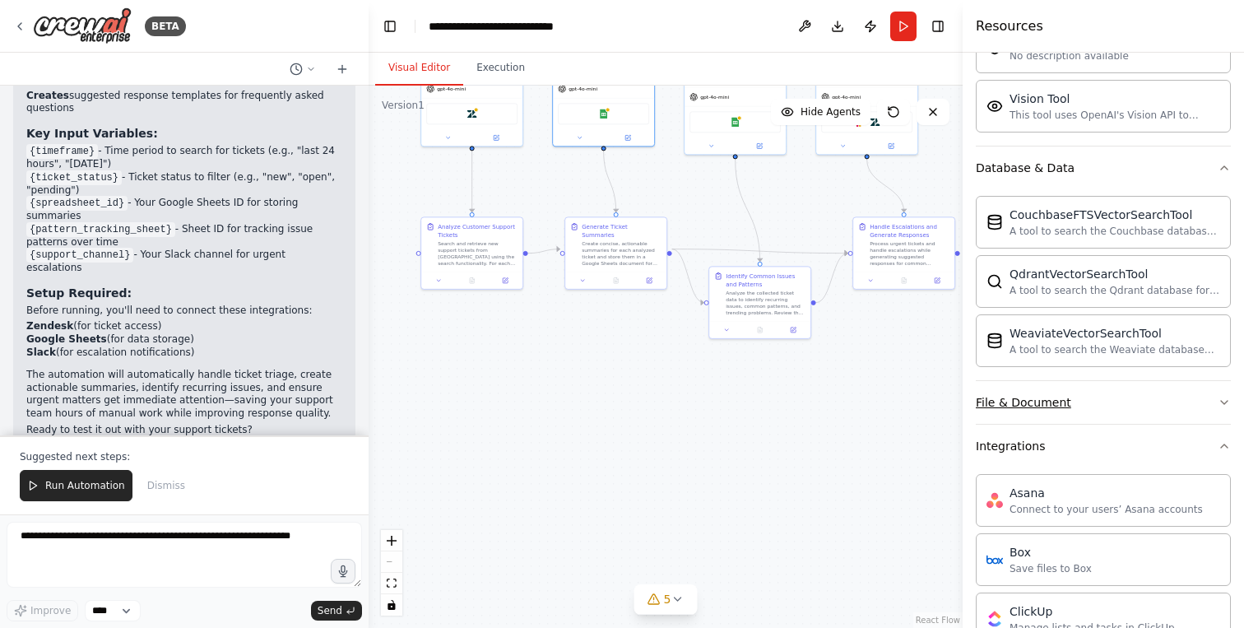
click at [1050, 400] on div "File & Document" at bounding box center [1023, 402] width 95 height 16
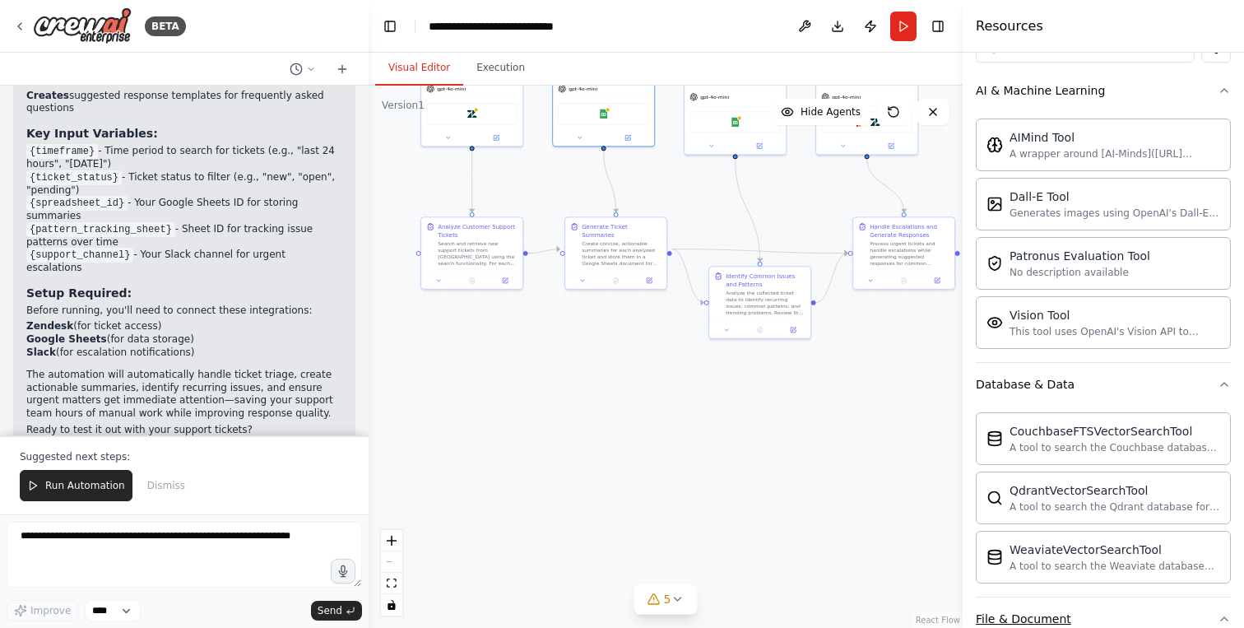
scroll to position [0, 0]
